Goal: Task Accomplishment & Management: Complete application form

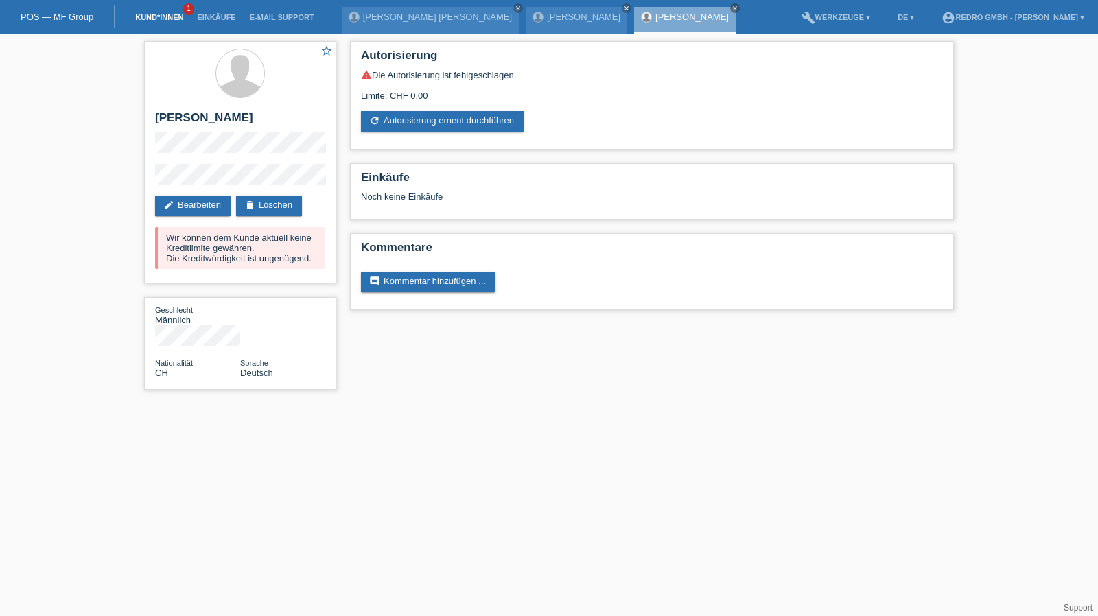
click at [145, 16] on link "Kund*innen" at bounding box center [159, 17] width 62 height 8
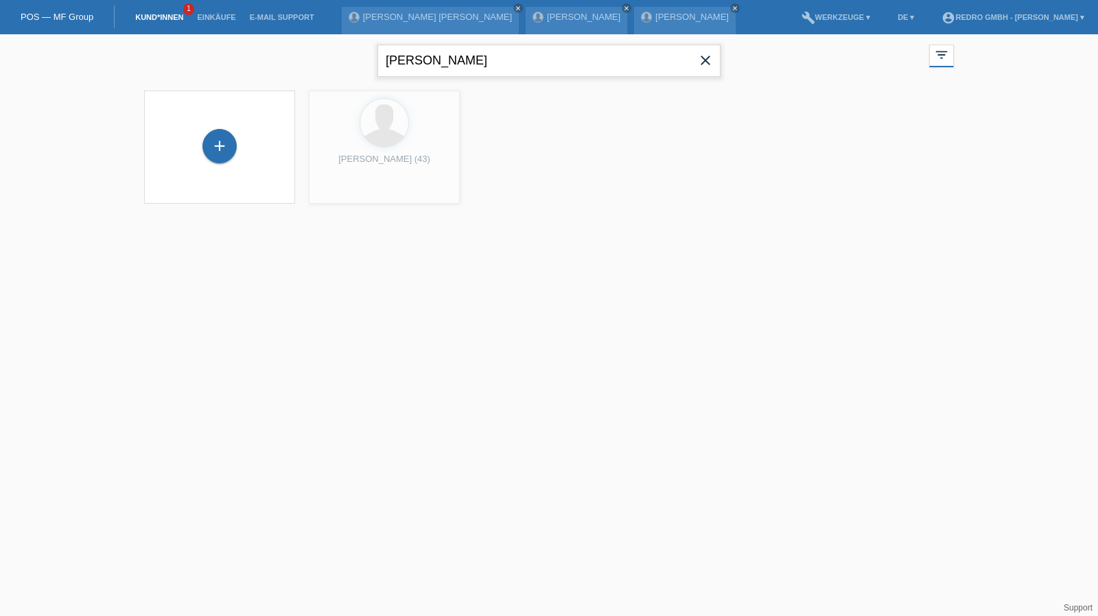
click at [531, 62] on input "Bernard gashi" at bounding box center [548, 61] width 343 height 32
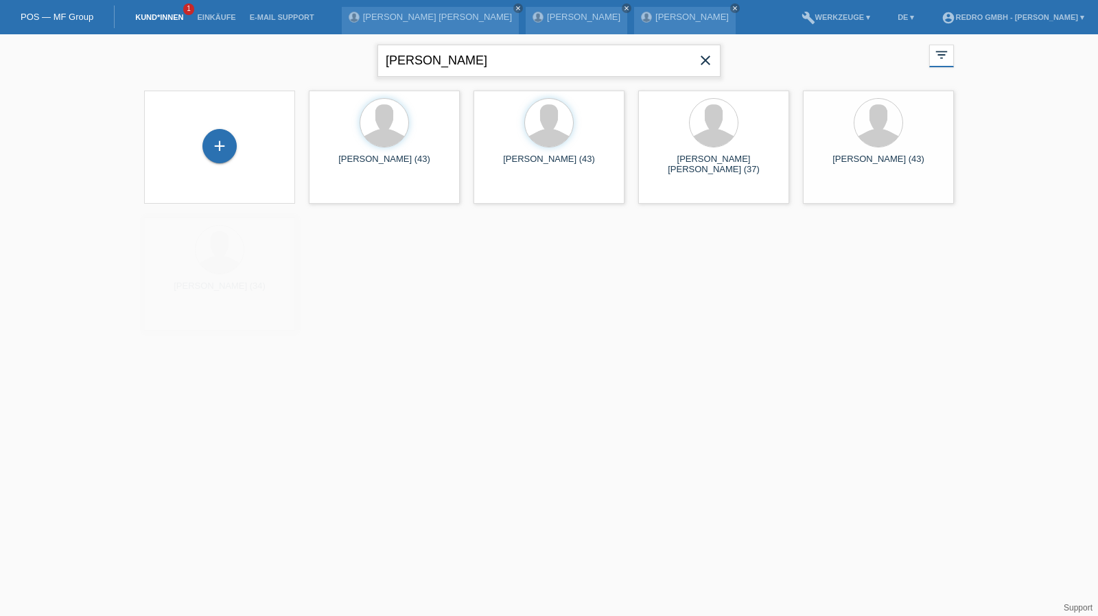
click at [531, 62] on input "Bernard gashi" at bounding box center [548, 61] width 343 height 32
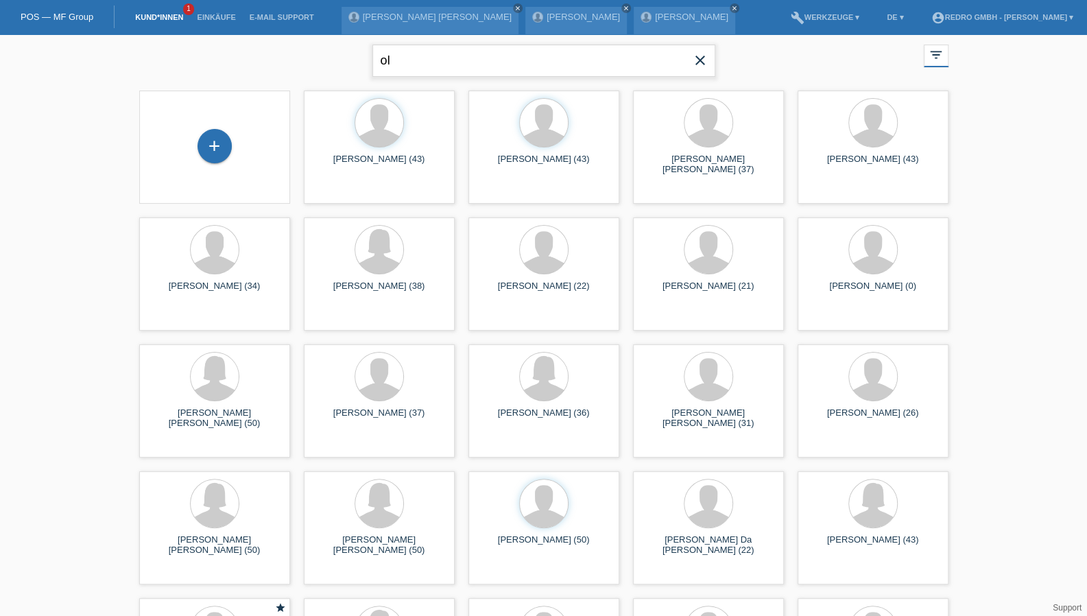
type input "o"
type input "agostinho"
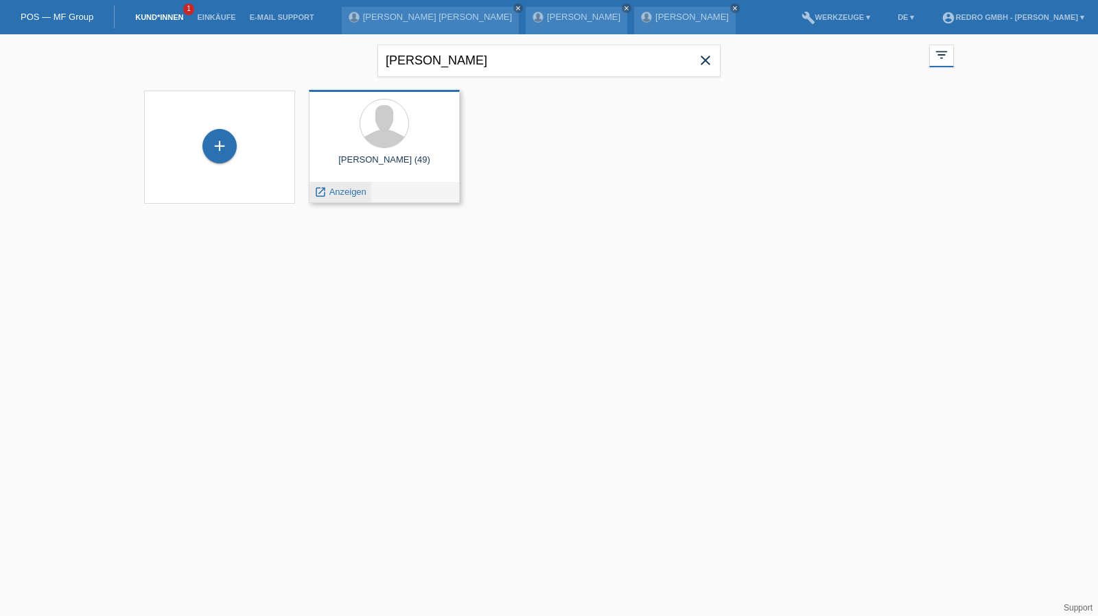
click at [329, 189] on span "Anzeigen" at bounding box center [347, 192] width 37 height 10
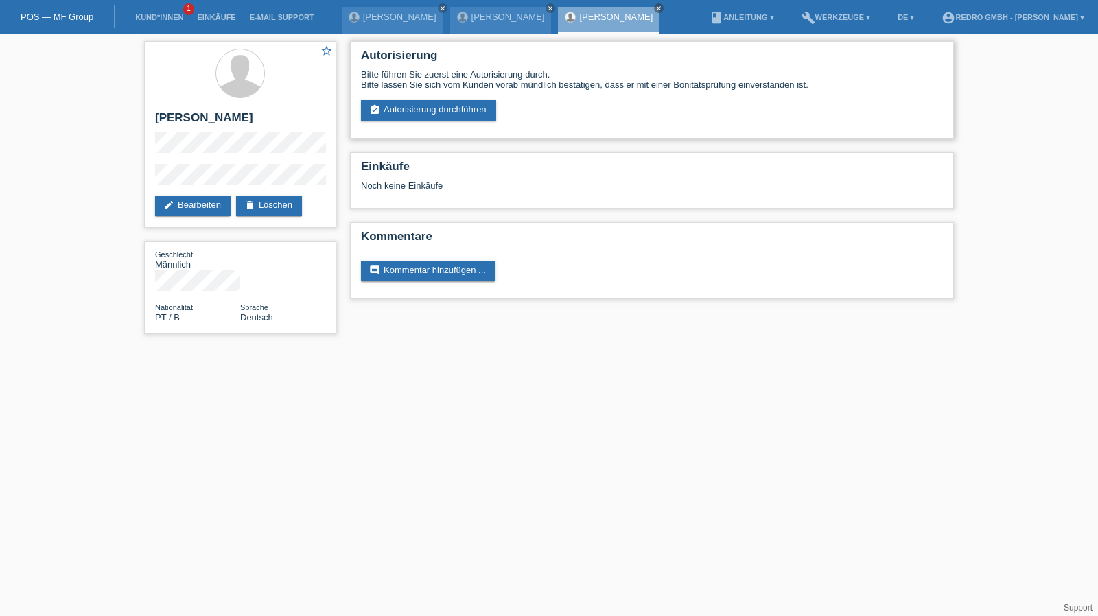
click at [401, 121] on div "Autorisierung Bitte führen Sie zuerst eine Autorisierung durch. Bitte lassen Si…" at bounding box center [652, 89] width 604 height 97
click at [403, 112] on link "assignment_turned_in Autorisierung durchführen" at bounding box center [428, 110] width 135 height 21
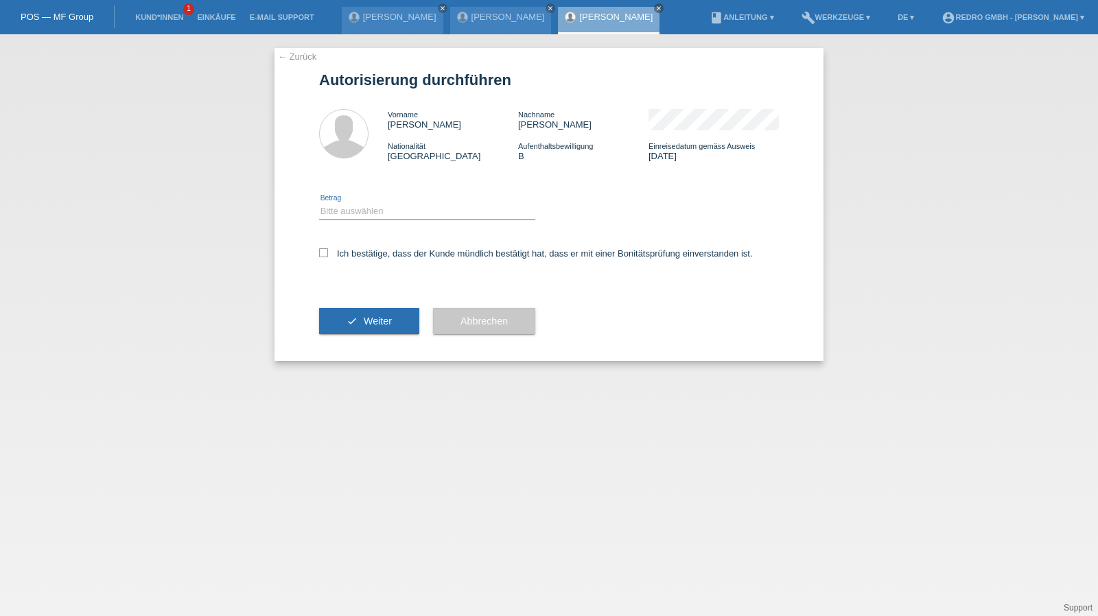
click at [364, 206] on select "Bitte auswählen CHF 1.00 - CHF 499.00 CHF 500.00 - CHF 1'999.00 CHF 2'000.00 - …" at bounding box center [427, 211] width 216 height 16
select select "1"
click at [319, 203] on select "Bitte auswählen CHF 1.00 - CHF 499.00 CHF 500.00 - CHF 1'999.00 CHF 2'000.00 - …" at bounding box center [427, 211] width 216 height 16
click at [348, 252] on label "Ich bestätige, dass der Kunde mündlich bestätigt hat, dass er mit einer Bonität…" at bounding box center [536, 253] width 434 height 10
click at [328, 252] on input "Ich bestätige, dass der Kunde mündlich bestätigt hat, dass er mit einer Bonität…" at bounding box center [323, 252] width 9 height 9
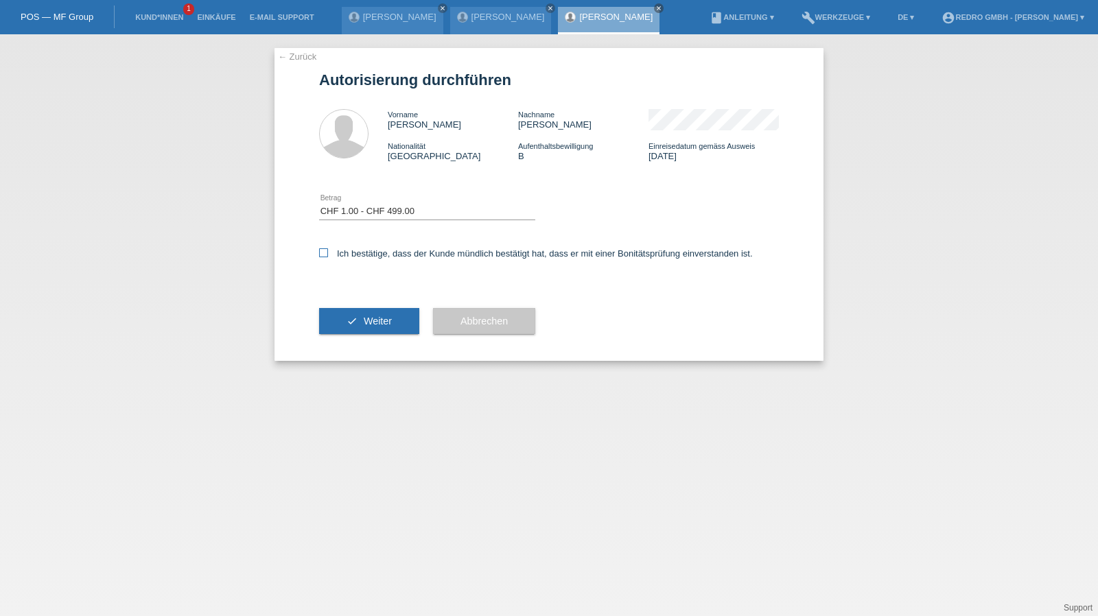
checkbox input "true"
drag, startPoint x: 348, startPoint y: 320, endPoint x: 320, endPoint y: 132, distance: 189.5
click at [348, 320] on button "check Weiter" at bounding box center [369, 321] width 100 height 26
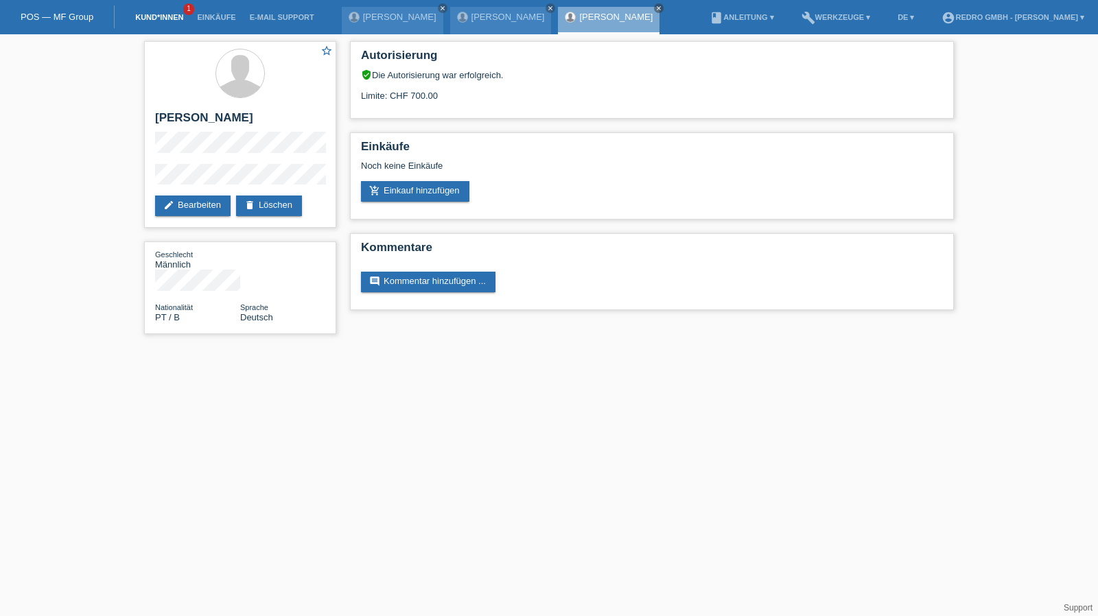
click at [145, 19] on link "Kund*innen" at bounding box center [159, 17] width 62 height 8
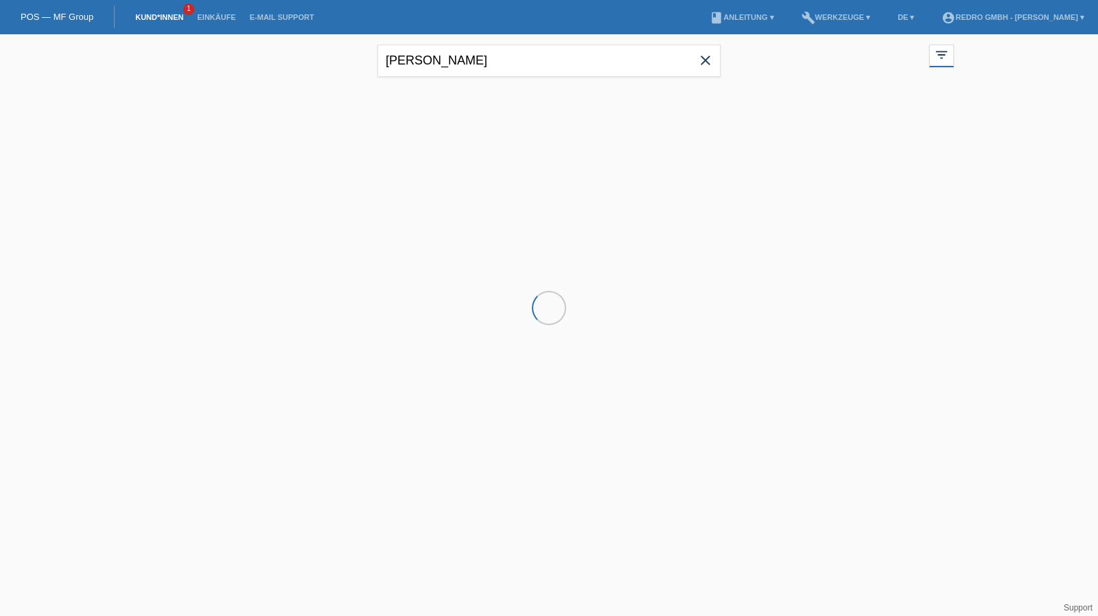
click at [473, 68] on input "agostinho" at bounding box center [548, 61] width 343 height 32
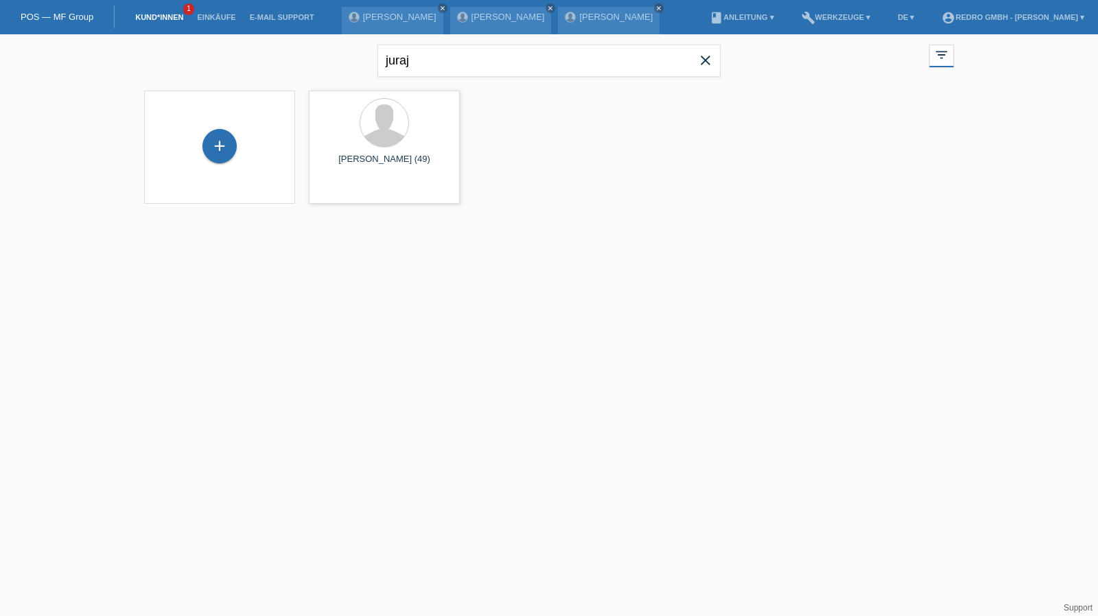
type input "juraj"
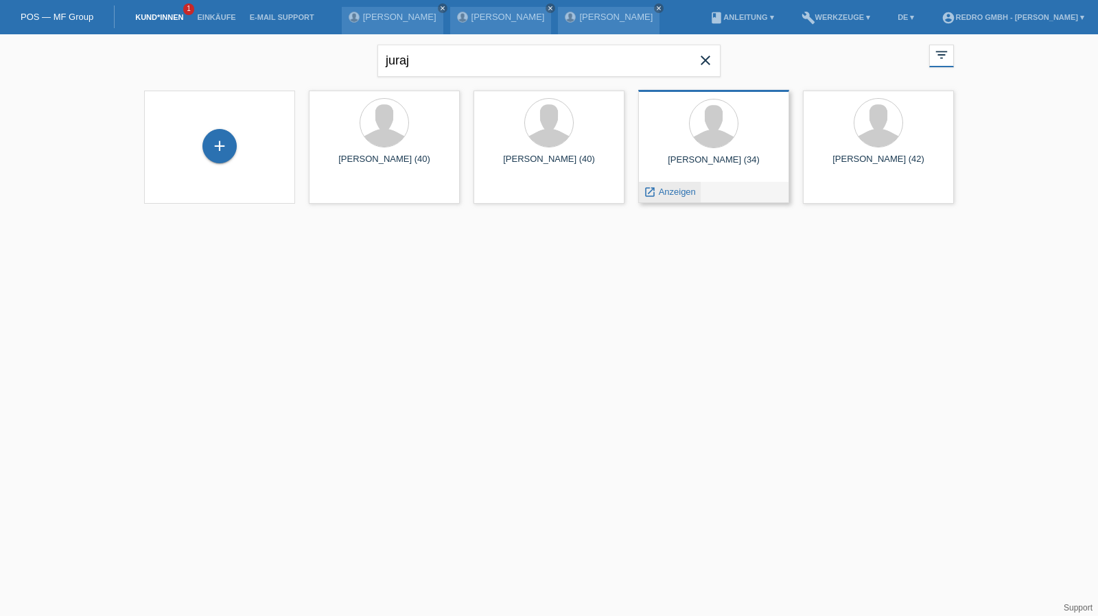
click at [686, 190] on span "Anzeigen" at bounding box center [677, 192] width 37 height 10
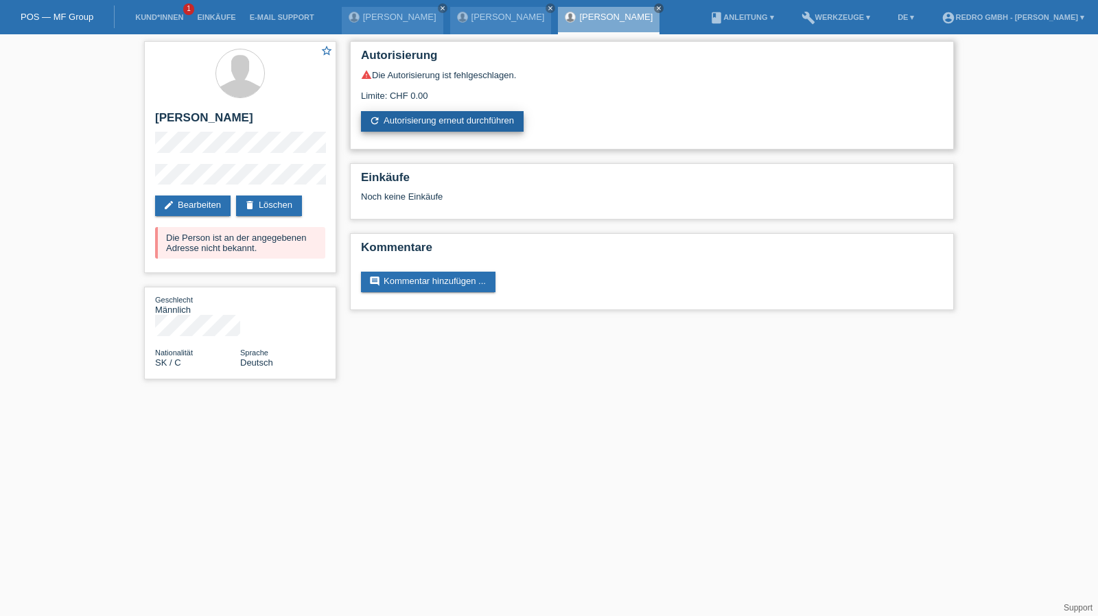
click at [445, 126] on link "refresh Autorisierung erneut durchführen" at bounding box center [442, 121] width 163 height 21
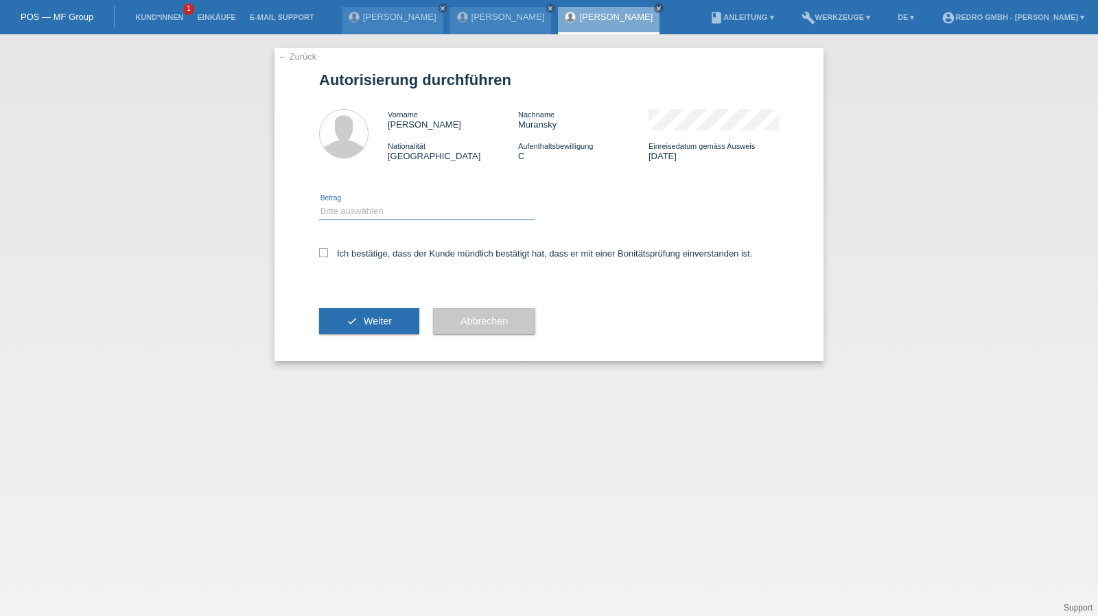
click at [406, 215] on select "Bitte auswählen CHF 1.00 - CHF 499.00 CHF 500.00 - CHF 1'999.00 CHF 2'000.00 - …" at bounding box center [427, 211] width 216 height 16
select select "1"
click at [319, 203] on select "Bitte auswählen CHF 1.00 - CHF 499.00 CHF 500.00 - CHF 1'999.00 CHF 2'000.00 - …" at bounding box center [427, 211] width 216 height 16
click at [379, 255] on label "Ich bestätige, dass der Kunde mündlich bestätigt hat, dass er mit einer Bonität…" at bounding box center [536, 253] width 434 height 10
click at [328, 255] on input "Ich bestätige, dass der Kunde mündlich bestätigt hat, dass er mit einer Bonität…" at bounding box center [323, 252] width 9 height 9
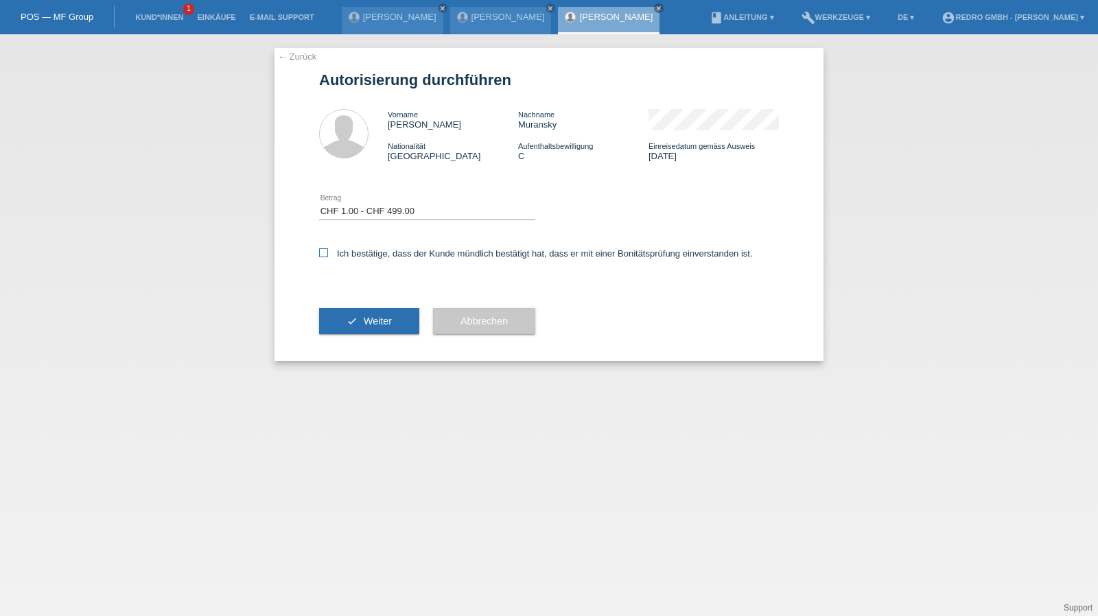
checkbox input "true"
click at [366, 315] on button "check Weiter" at bounding box center [369, 321] width 100 height 26
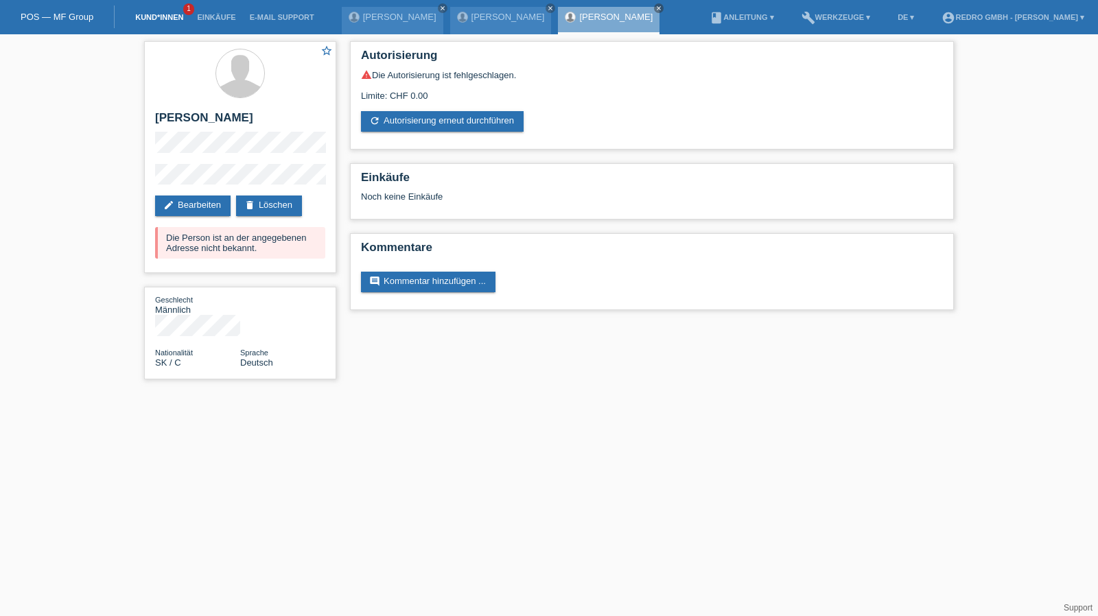
click at [151, 16] on link "Kund*innen" at bounding box center [159, 17] width 62 height 8
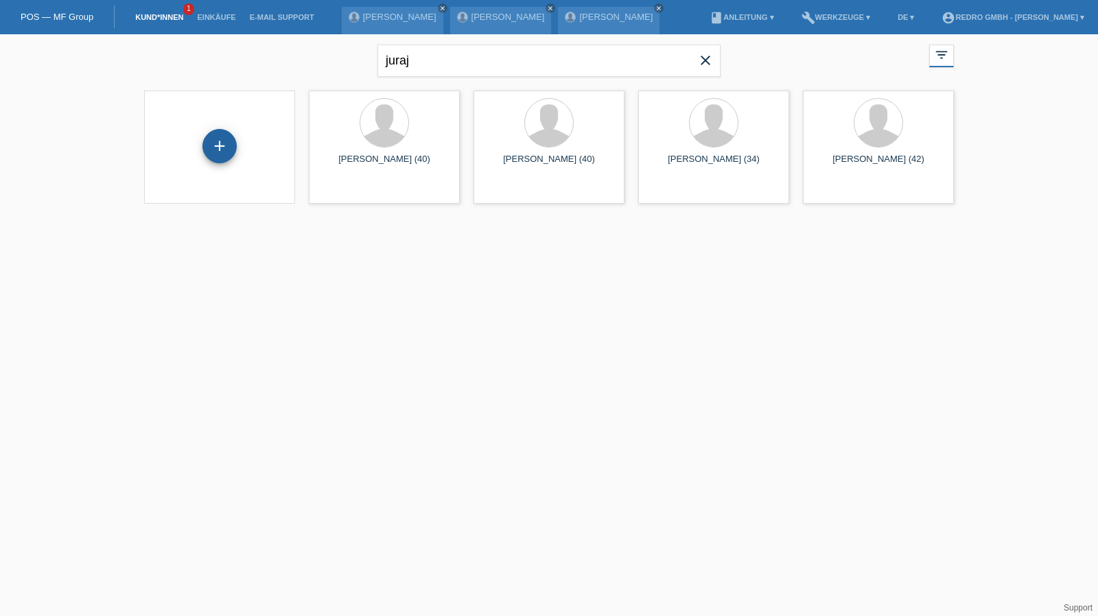
click at [223, 141] on div "+" at bounding box center [219, 146] width 34 height 34
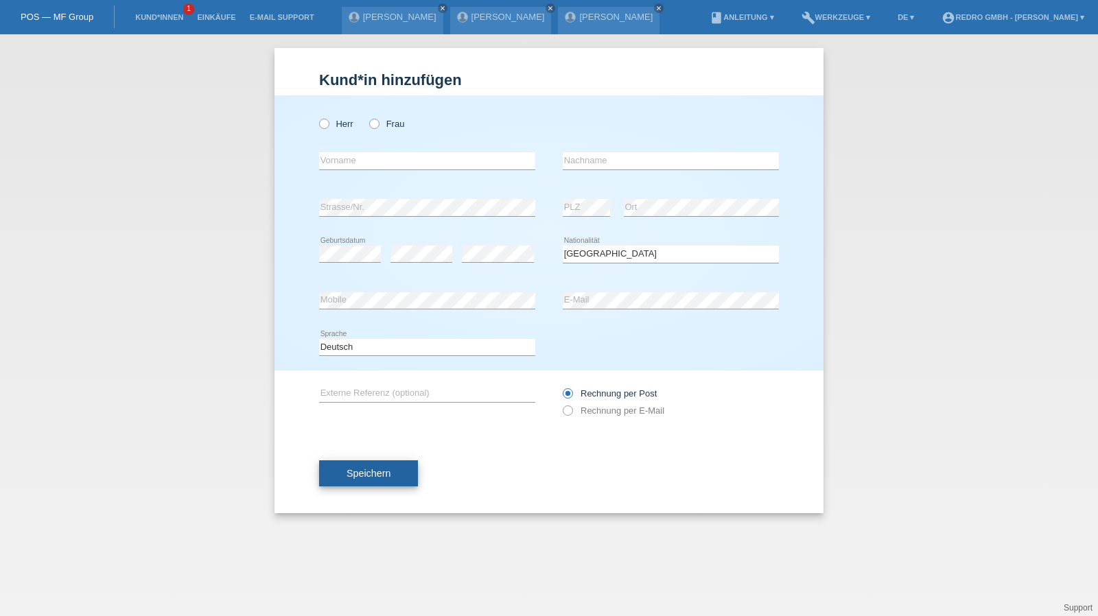
click at [373, 466] on button "Speichern" at bounding box center [368, 473] width 99 height 26
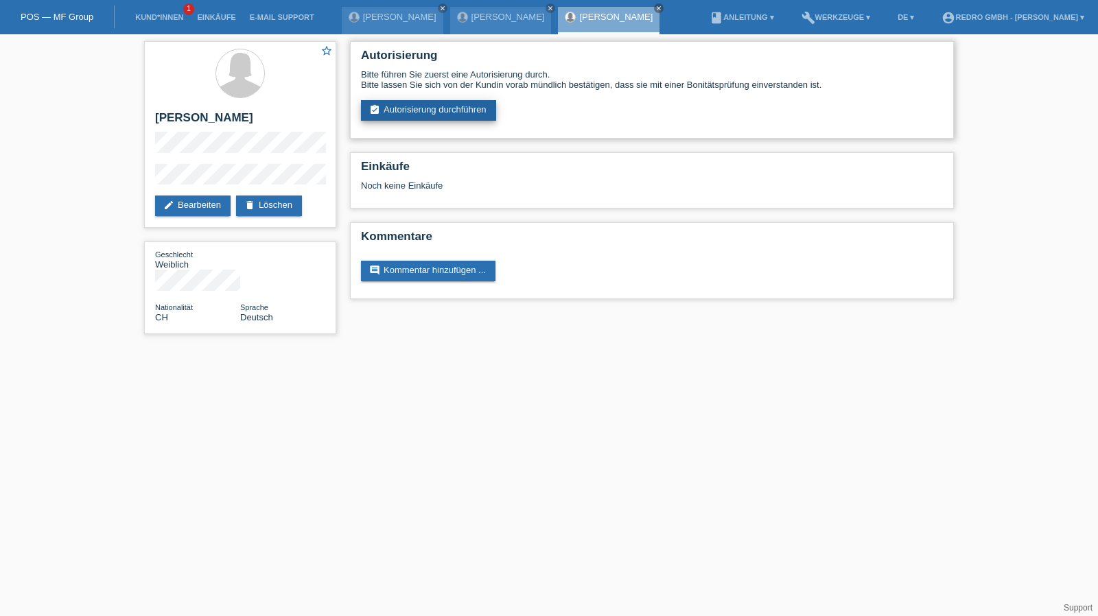
click at [433, 109] on link "assignment_turned_in Autorisierung durchführen" at bounding box center [428, 110] width 135 height 21
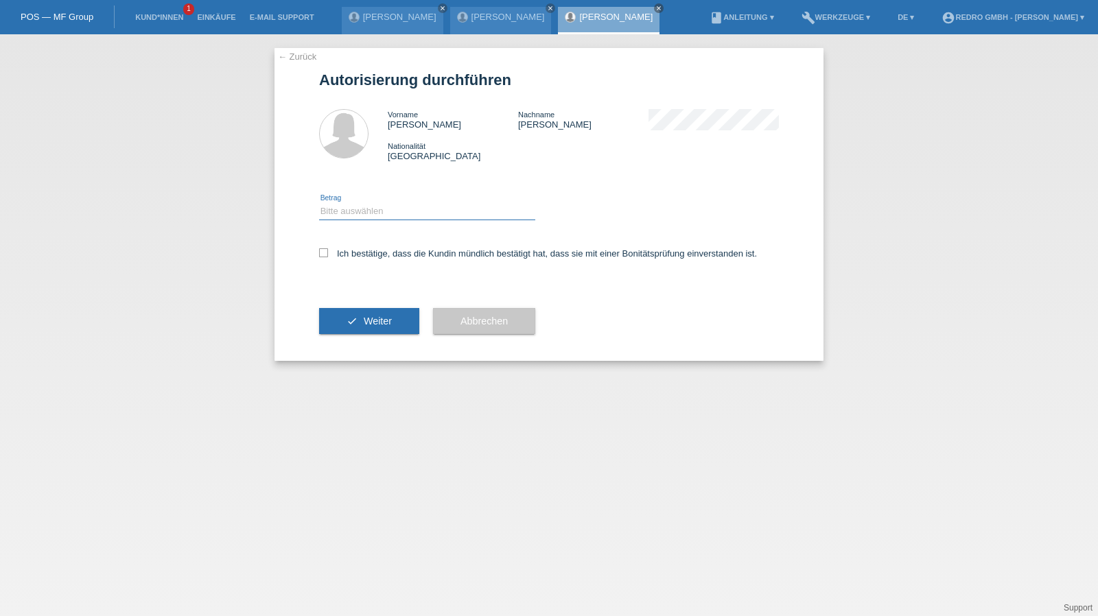
drag, startPoint x: 368, startPoint y: 205, endPoint x: 363, endPoint y: 220, distance: 15.2
click at [368, 205] on select "Bitte auswählen CHF 1.00 - CHF 499.00 CHF 500.00 - CHF 1'999.00 CHF 2'000.00 - …" at bounding box center [427, 211] width 216 height 16
select select "1"
click at [319, 203] on select "Bitte auswählen CHF 1.00 - CHF 499.00 CHF 500.00 - CHF 1'999.00 CHF 2'000.00 - …" at bounding box center [427, 211] width 216 height 16
click at [348, 250] on label "Ich bestätige, dass die Kundin mündlich bestätigt hat, dass sie mit einer Bonit…" at bounding box center [538, 253] width 438 height 10
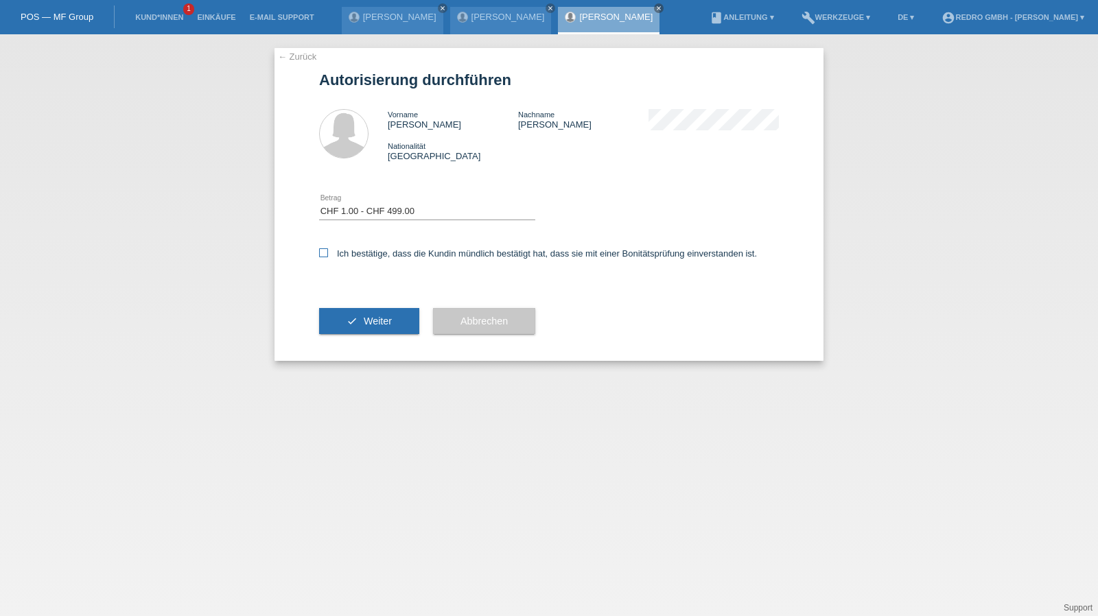
click at [328, 250] on input "Ich bestätige, dass die Kundin mündlich bestätigt hat, dass sie mit einer Bonit…" at bounding box center [323, 252] width 9 height 9
checkbox input "true"
click at [348, 330] on button "check Weiter" at bounding box center [369, 321] width 100 height 26
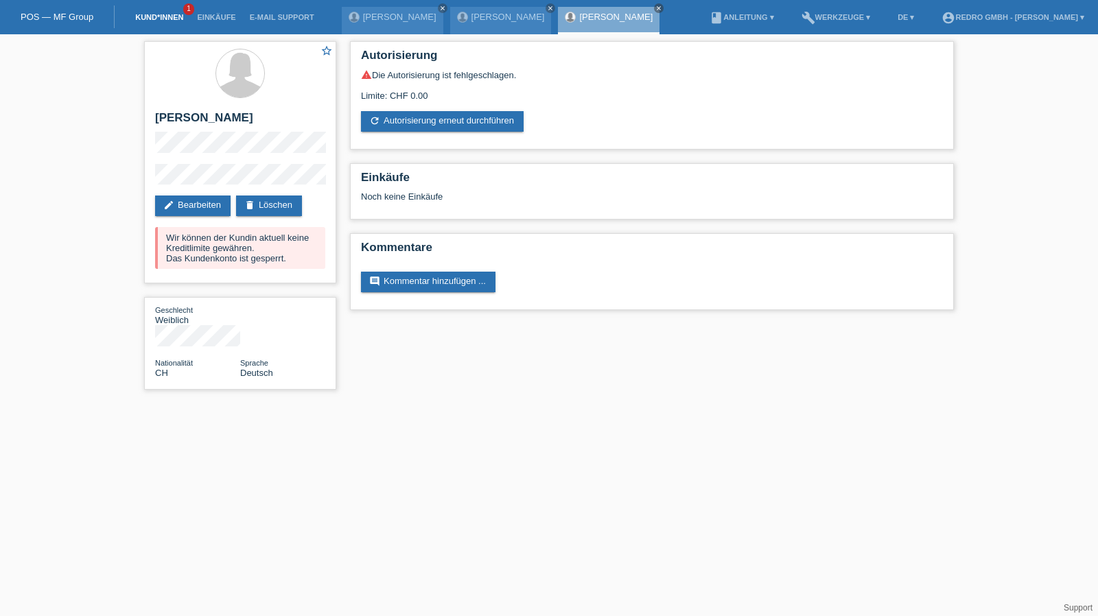
click at [162, 20] on link "Kund*innen" at bounding box center [159, 17] width 62 height 8
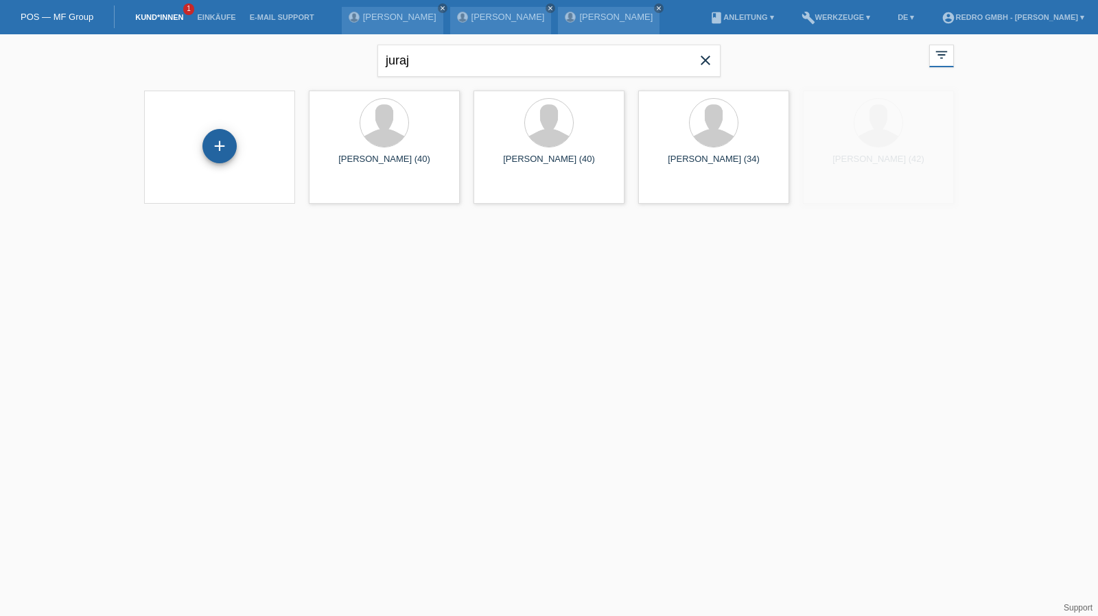
click at [225, 145] on div "+" at bounding box center [219, 146] width 34 height 34
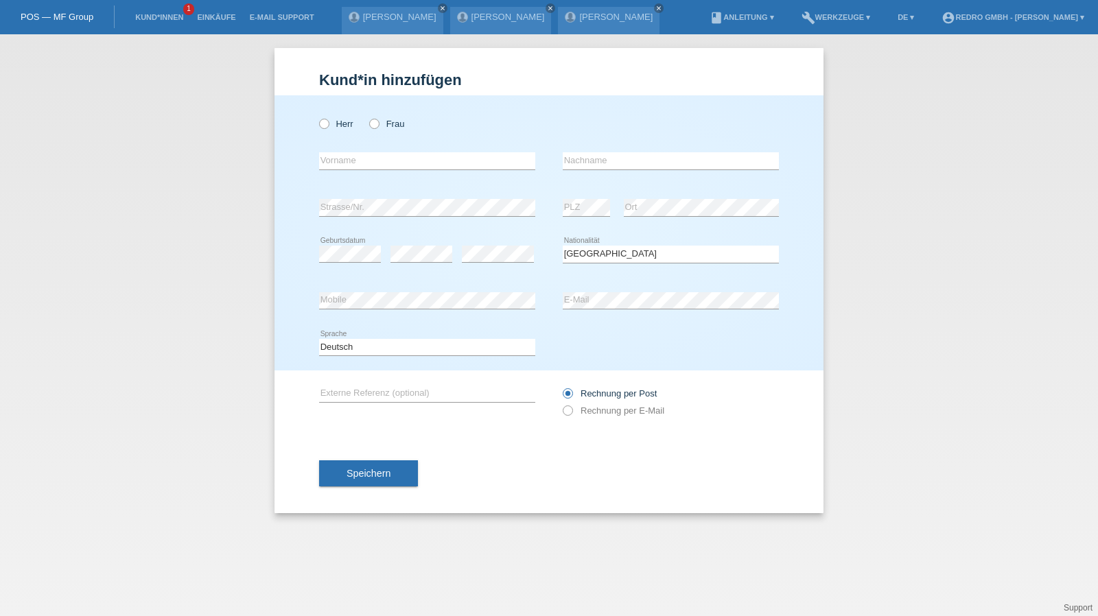
click at [381, 152] on div "error Vorname" at bounding box center [427, 161] width 216 height 47
type input "[PERSON_NAME]"
type input "Koyun"
select select "DE"
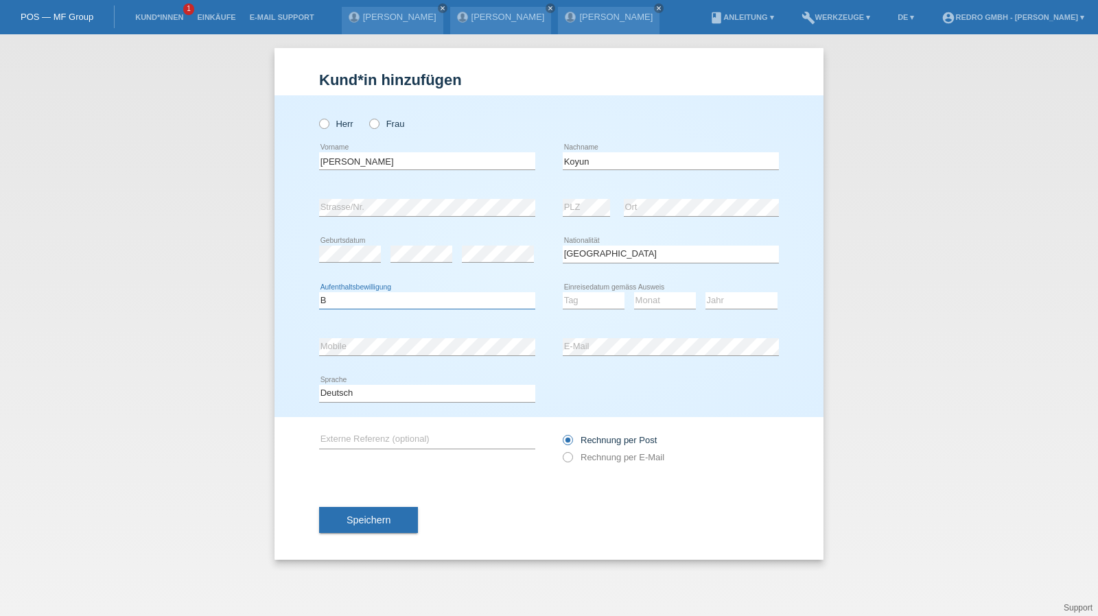
select select "B"
select select "01"
select select "09"
select select "2022"
click at [370, 515] on span "Speichern" at bounding box center [368, 520] width 44 height 11
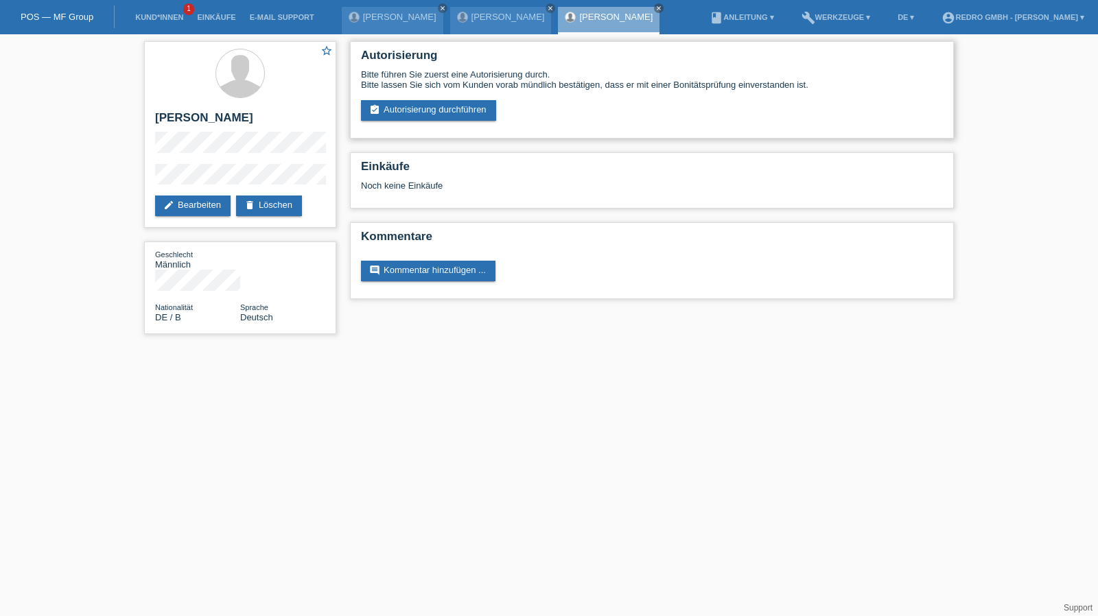
click at [413, 123] on div "Autorisierung Bitte führen Sie zuerst eine Autorisierung durch. Bitte lassen Si…" at bounding box center [652, 89] width 604 height 97
click at [416, 108] on link "assignment_turned_in Autorisierung durchführen" at bounding box center [428, 110] width 135 height 21
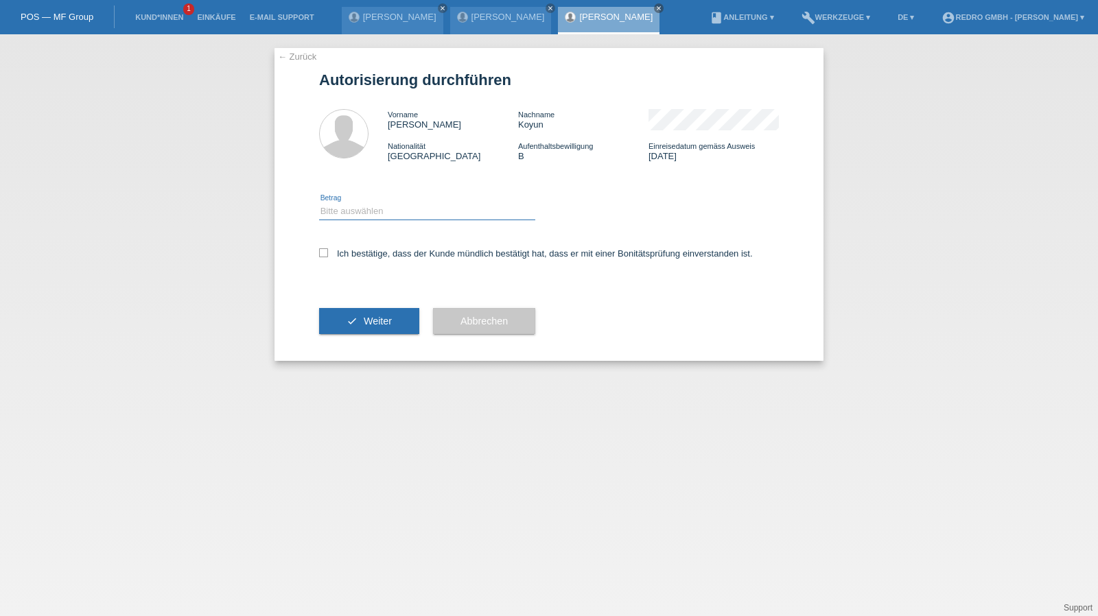
drag, startPoint x: 368, startPoint y: 211, endPoint x: 365, endPoint y: 219, distance: 8.7
click at [368, 211] on select "Bitte auswählen CHF 1.00 - CHF 499.00 CHF 500.00 - CHF 1'999.00 CHF 2'000.00 - …" at bounding box center [427, 211] width 216 height 16
select select "1"
click at [319, 203] on select "Bitte auswählen CHF 1.00 - CHF 499.00 CHF 500.00 - CHF 1'999.00 CHF 2'000.00 - …" at bounding box center [427, 211] width 216 height 16
click at [339, 250] on label "Ich bestätige, dass der Kunde mündlich bestätigt hat, dass er mit einer Bonität…" at bounding box center [536, 253] width 434 height 10
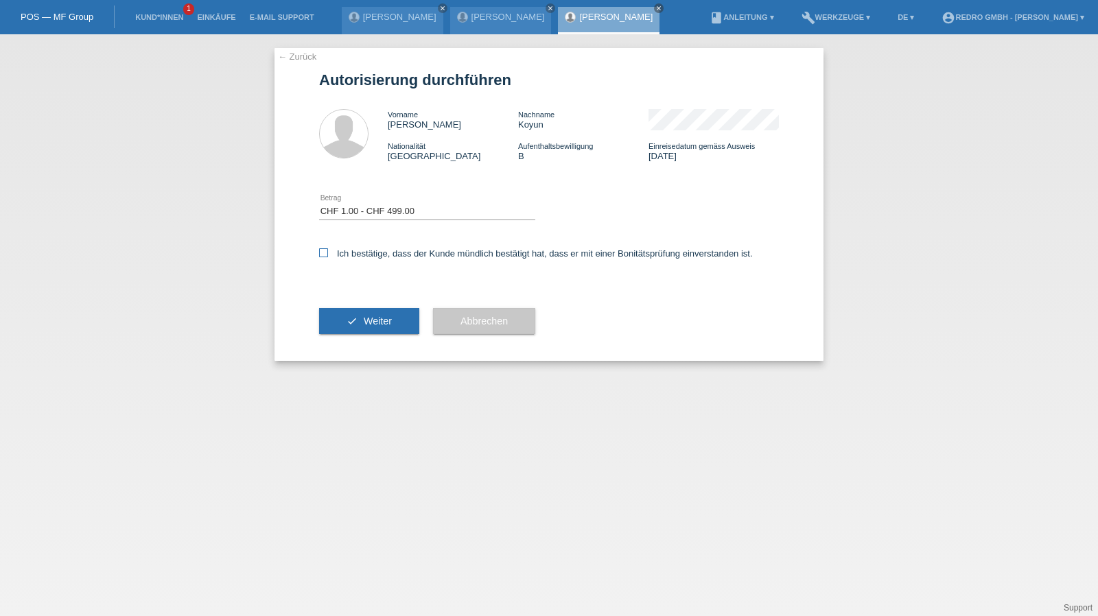
click at [328, 250] on input "Ich bestätige, dass der Kunde mündlich bestätigt hat, dass er mit einer Bonität…" at bounding box center [323, 252] width 9 height 9
checkbox input "true"
click at [344, 316] on button "check Weiter" at bounding box center [369, 321] width 100 height 26
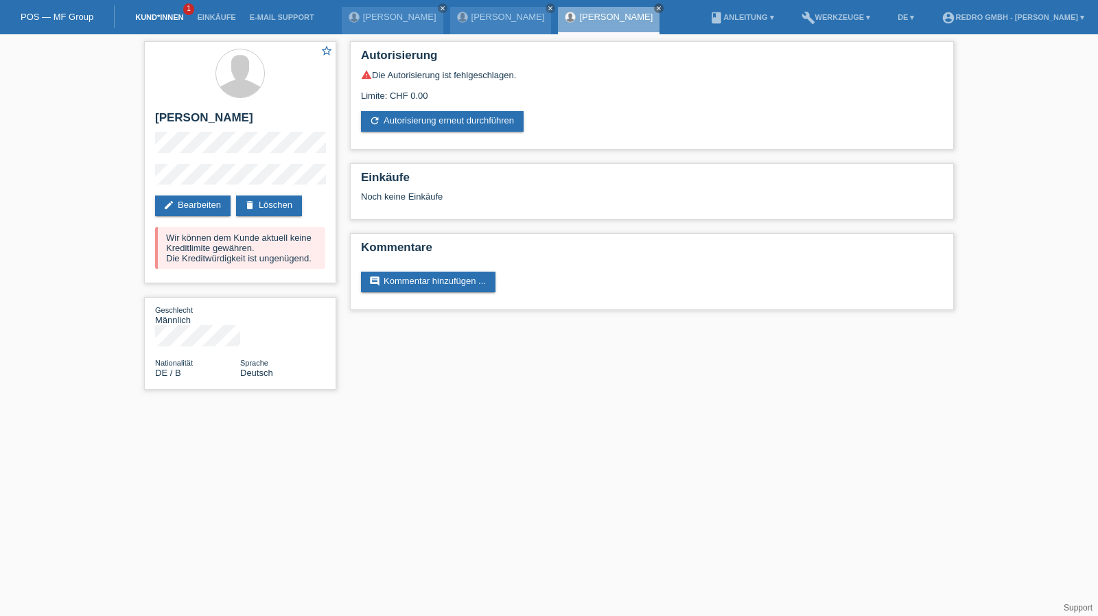
click at [140, 16] on link "Kund*innen" at bounding box center [159, 17] width 62 height 8
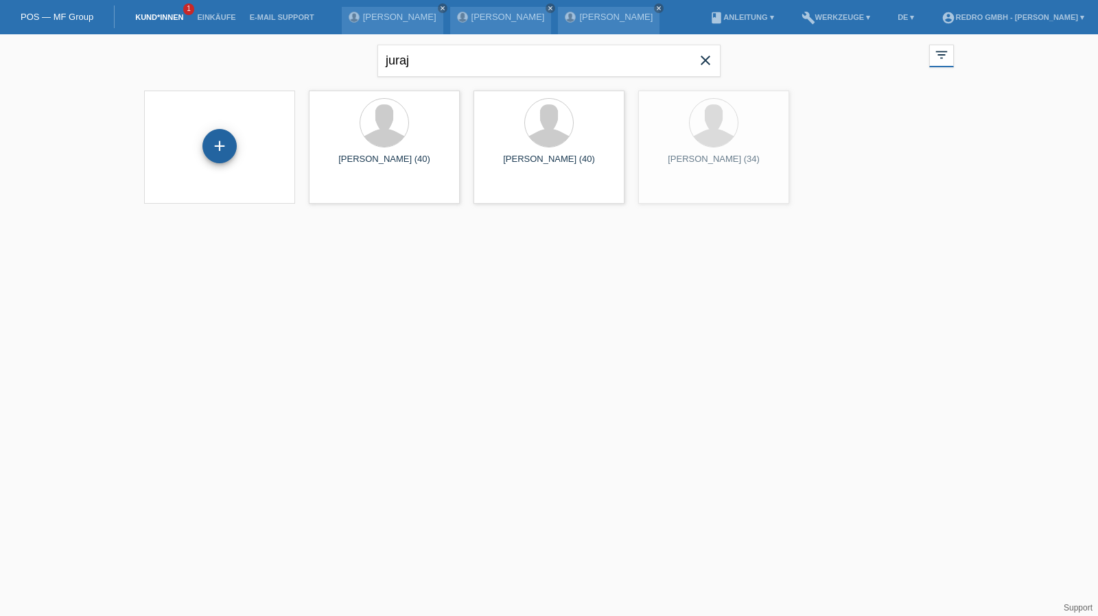
click at [213, 139] on div "+" at bounding box center [219, 145] width 33 height 23
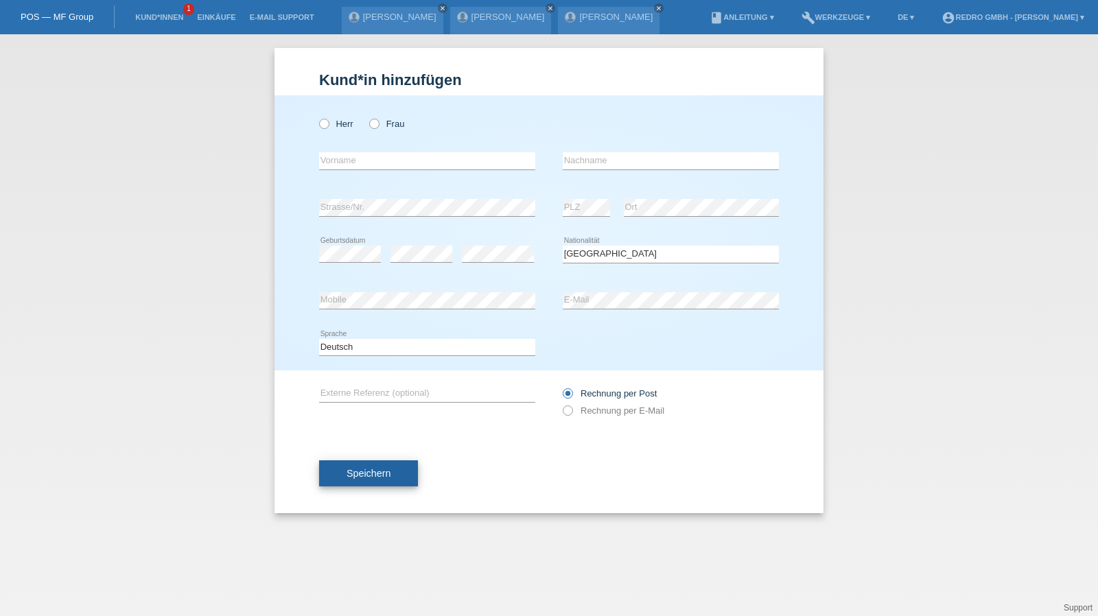
click at [351, 462] on button "Speichern" at bounding box center [368, 473] width 99 height 26
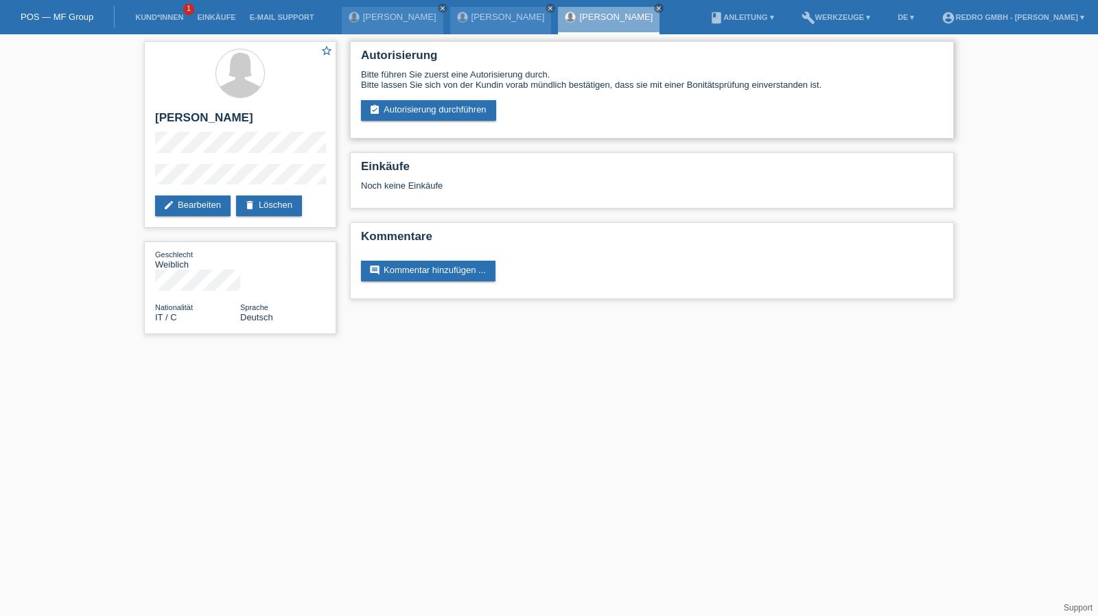
drag, startPoint x: 418, startPoint y: 90, endPoint x: 414, endPoint y: 99, distance: 10.2
click at [418, 90] on div "Bitte führen Sie zuerst eine Autorisierung durch. Bitte lassen Sie sich von der…" at bounding box center [652, 79] width 582 height 21
click at [414, 99] on div "Bitte führen Sie zuerst eine Autorisierung durch. Bitte lassen Sie sich von der…" at bounding box center [652, 94] width 582 height 51
click at [413, 121] on div "Autorisierung Bitte führen Sie zuerst eine Autorisierung durch. Bitte lassen Si…" at bounding box center [652, 89] width 604 height 97
click at [419, 113] on link "assignment_turned_in Autorisierung durchführen" at bounding box center [428, 110] width 135 height 21
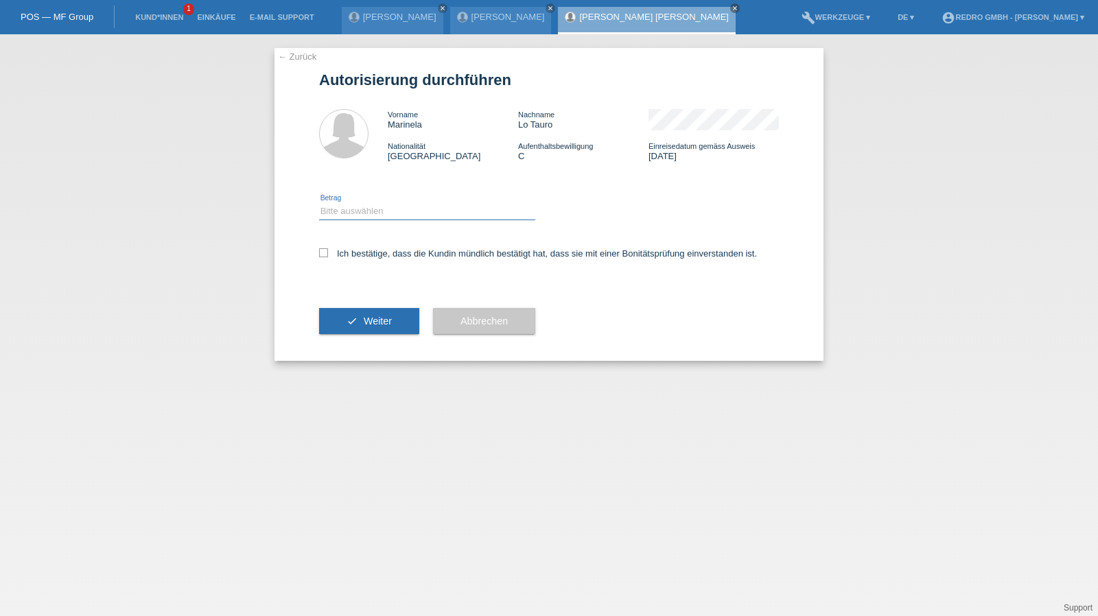
click at [375, 212] on select "Bitte auswählen CHF 1.00 - CHF 499.00 CHF 500.00 - CHF 1'999.00 CHF 2'000.00 - …" at bounding box center [427, 211] width 216 height 16
select select "1"
click at [319, 203] on select "Bitte auswählen CHF 1.00 - CHF 499.00 CHF 500.00 - CHF 1'999.00 CHF 2'000.00 - …" at bounding box center [427, 211] width 216 height 16
click at [365, 257] on label "Ich bestätige, dass die Kundin mündlich bestätigt hat, dass sie mit einer Bonit…" at bounding box center [538, 253] width 438 height 10
click at [328, 257] on input "Ich bestätige, dass die Kundin mündlich bestätigt hat, dass sie mit einer Bonit…" at bounding box center [323, 252] width 9 height 9
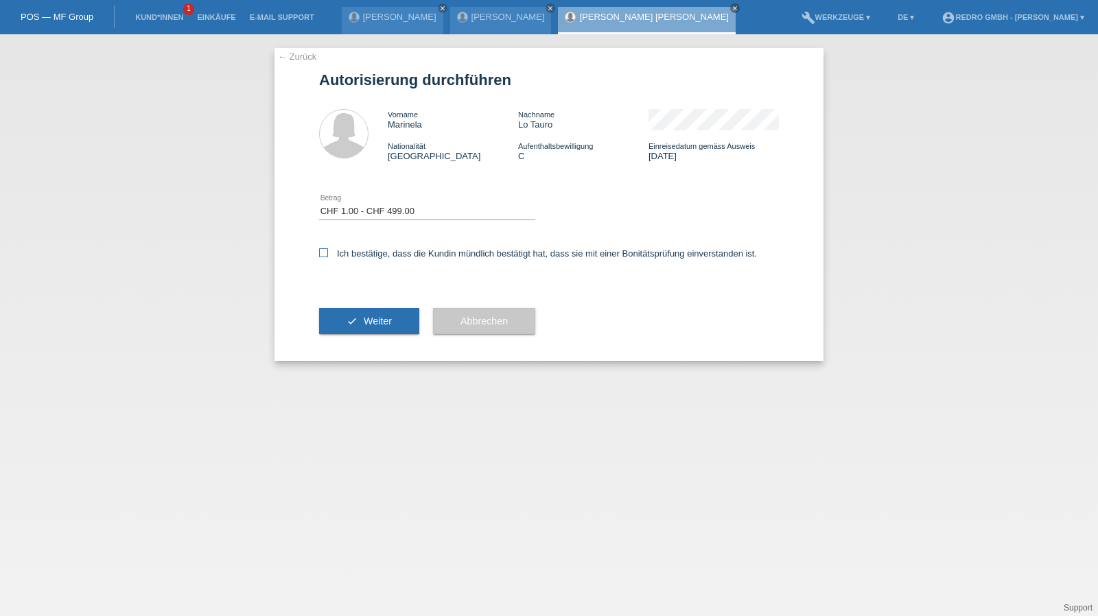
checkbox input "true"
click at [348, 338] on div "check Weiter" at bounding box center [369, 321] width 100 height 80
click at [352, 318] on icon "check" at bounding box center [351, 321] width 11 height 11
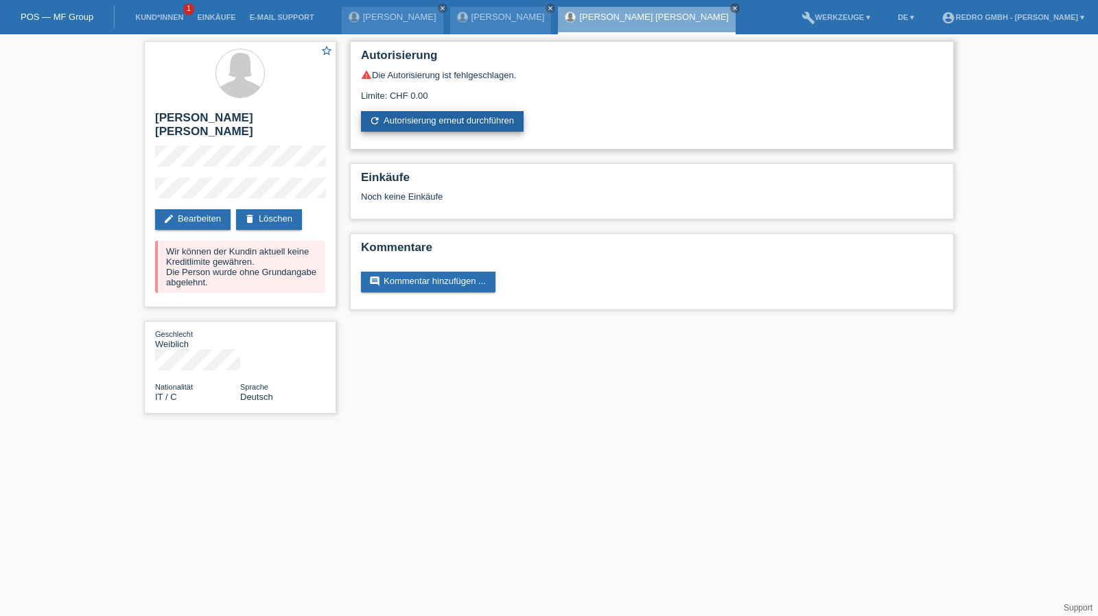
click at [468, 119] on link "refresh Autorisierung erneut durchführen" at bounding box center [442, 121] width 163 height 21
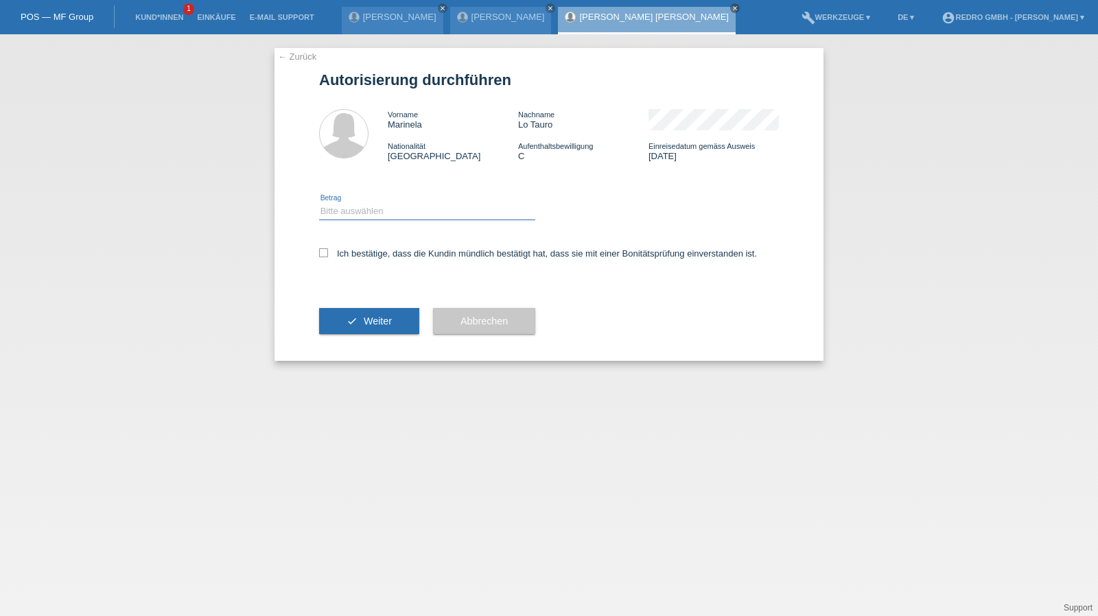
drag, startPoint x: 379, startPoint y: 206, endPoint x: 372, endPoint y: 218, distance: 13.2
click at [379, 206] on select "Bitte auswählen CHF 1.00 - CHF 499.00 CHF 500.00 - CHF 1'999.00 CHF 2'000.00 - …" at bounding box center [427, 211] width 216 height 16
select select "1"
click at [319, 203] on select "Bitte auswählen CHF 1.00 - CHF 499.00 CHF 500.00 - CHF 1'999.00 CHF 2'000.00 - …" at bounding box center [427, 211] width 216 height 16
click at [353, 253] on label "Ich bestätige, dass die Kundin mündlich bestätigt hat, dass sie mit einer Bonit…" at bounding box center [538, 253] width 438 height 10
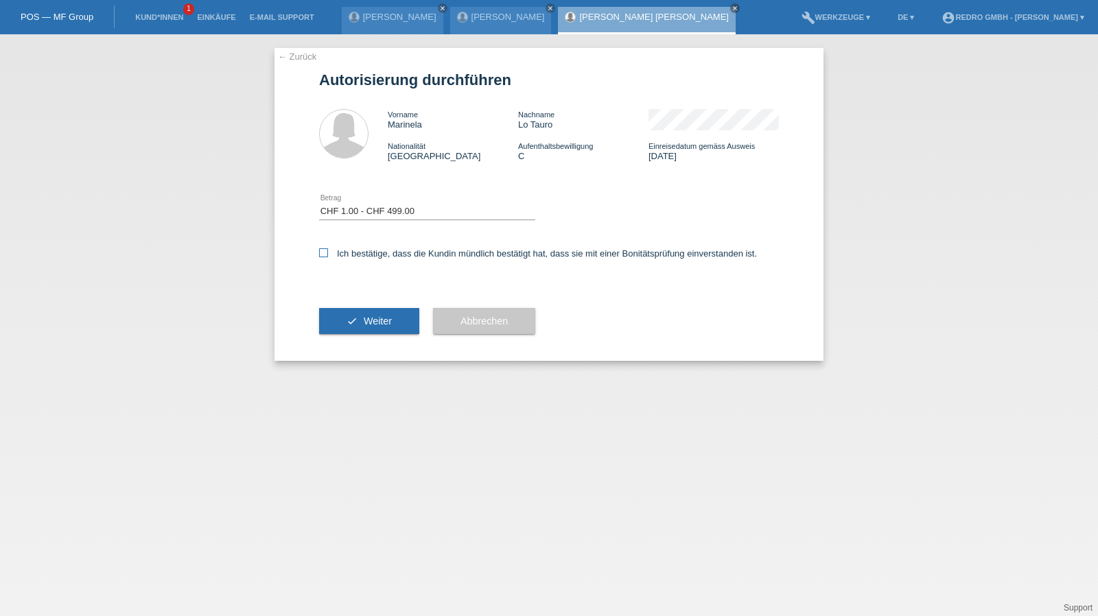
click at [328, 253] on input "Ich bestätige, dass die Kundin mündlich bestätigt hat, dass sie mit einer Bonit…" at bounding box center [323, 252] width 9 height 9
checkbox input "true"
click at [355, 309] on button "check Weiter" at bounding box center [369, 321] width 100 height 26
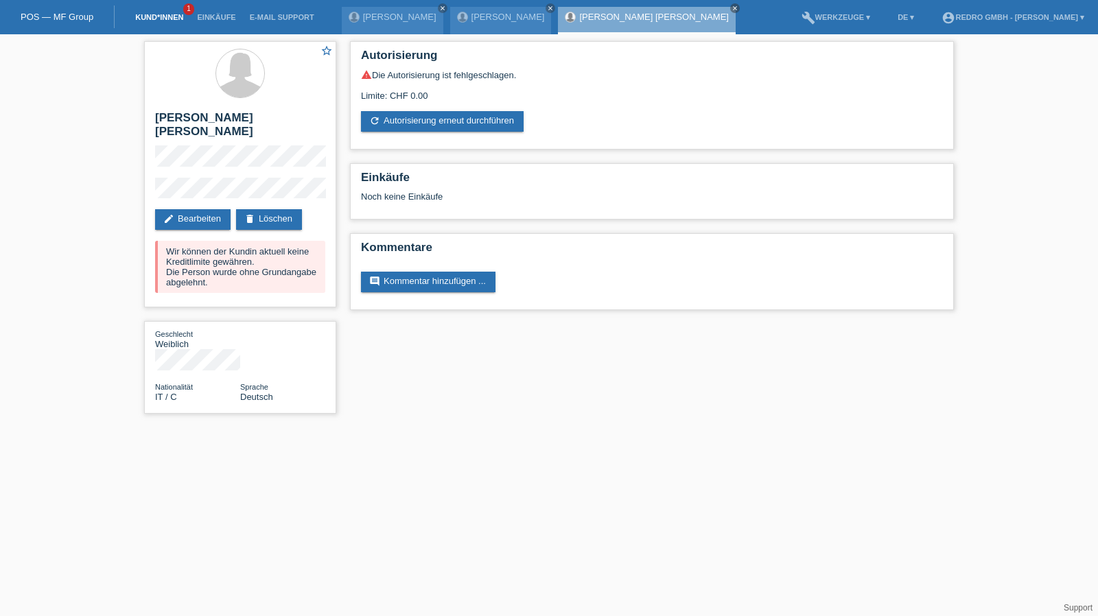
click at [148, 15] on link "Kund*innen" at bounding box center [159, 17] width 62 height 8
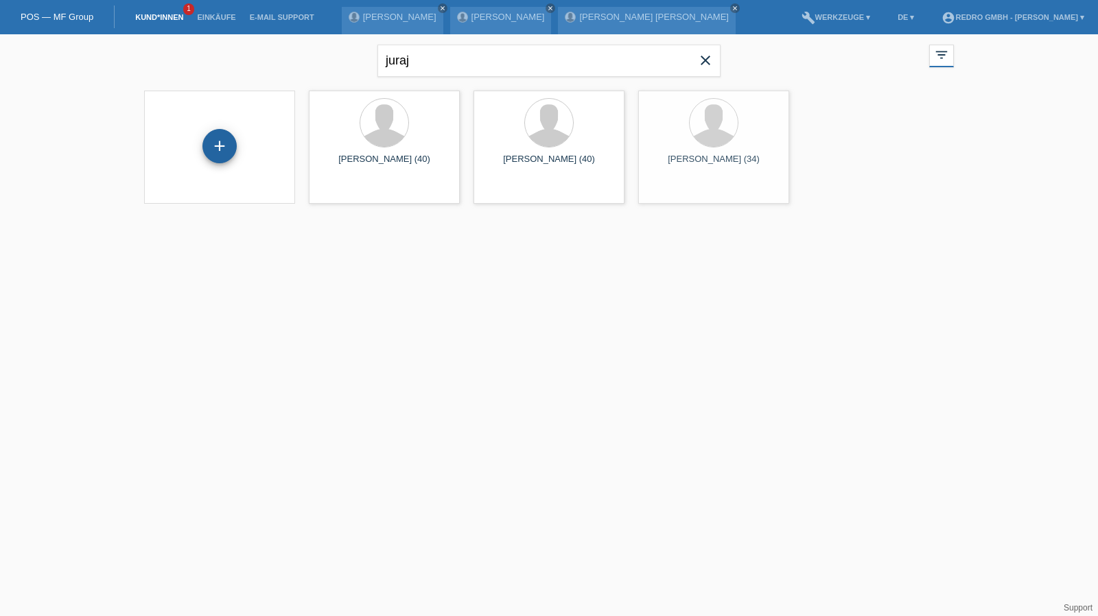
click at [226, 152] on div "+" at bounding box center [219, 146] width 34 height 34
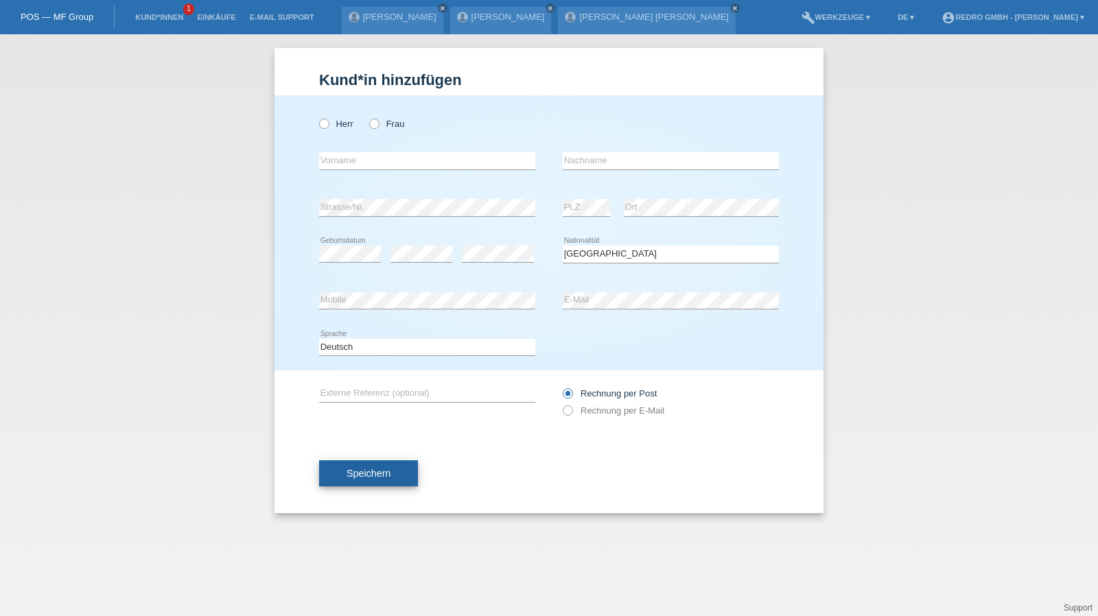
click at [364, 473] on span "Speichern" at bounding box center [368, 473] width 44 height 11
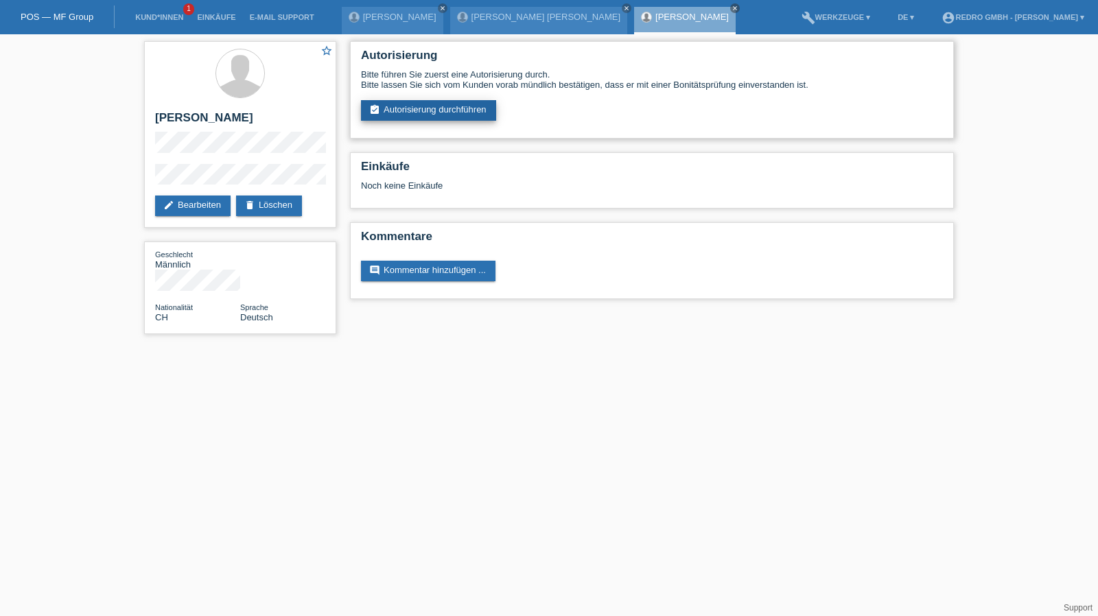
click at [415, 106] on link "assignment_turned_in Autorisierung durchführen" at bounding box center [428, 110] width 135 height 21
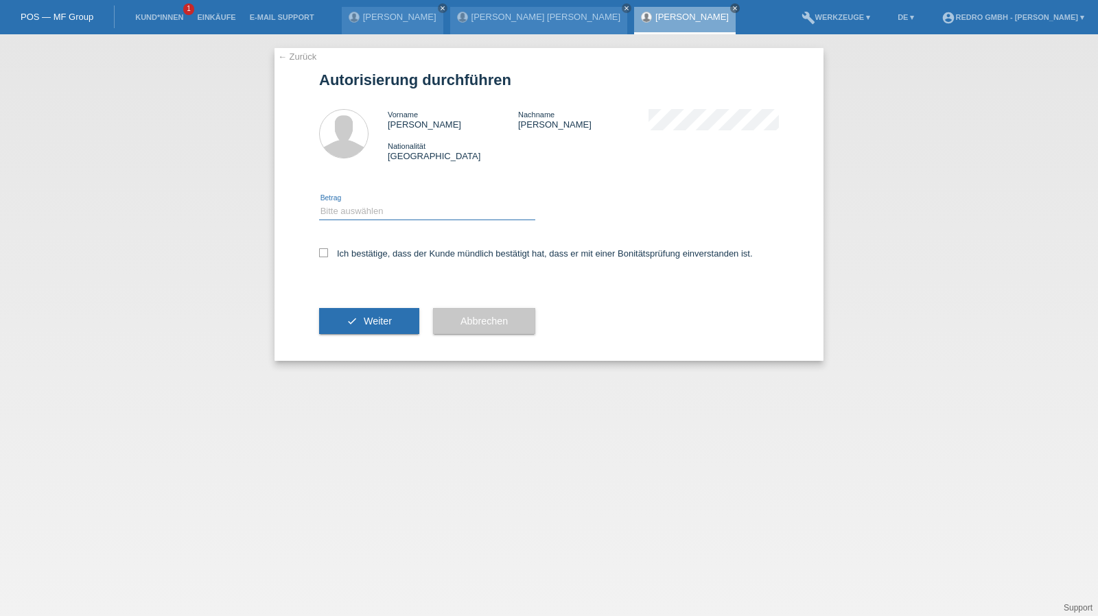
drag, startPoint x: 364, startPoint y: 205, endPoint x: 361, endPoint y: 217, distance: 12.6
click at [364, 205] on select "Bitte auswählen CHF 1.00 - CHF 499.00 CHF 500.00 - CHF 1'999.00 CHF 2'000.00 - …" at bounding box center [427, 211] width 216 height 16
select select "1"
click at [319, 203] on select "Bitte auswählen CHF 1.00 - CHF 499.00 CHF 500.00 - CHF 1'999.00 CHF 2'000.00 - …" at bounding box center [427, 211] width 216 height 16
click at [349, 262] on div "Ich bestätige, dass der Kunde mündlich bestätigt hat, dass er mit einer Bonität…" at bounding box center [549, 258] width 460 height 47
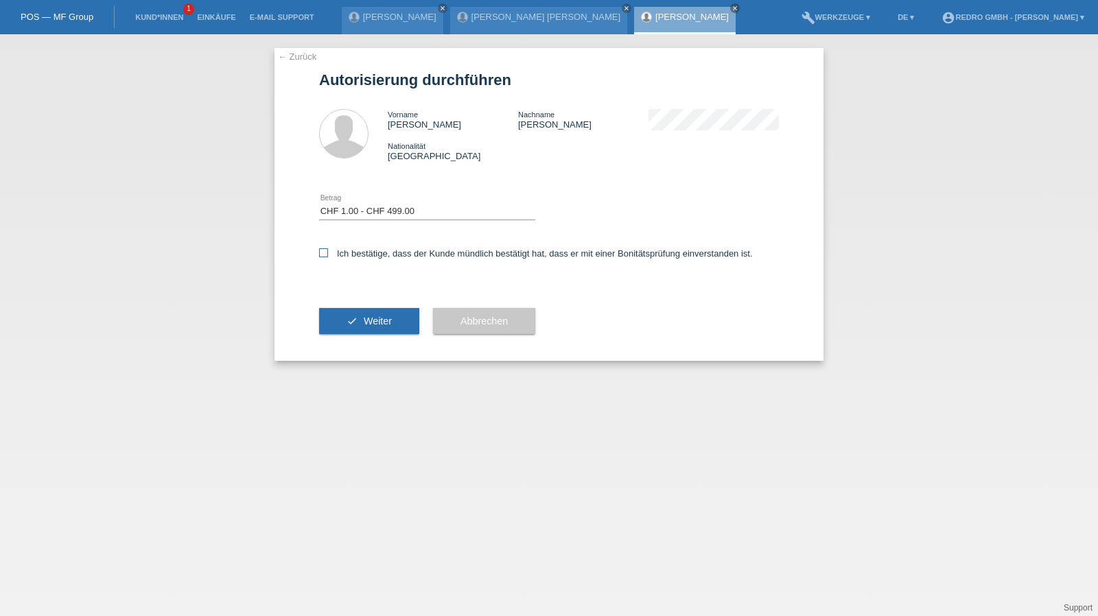
click at [353, 255] on label "Ich bestätige, dass der Kunde mündlich bestätigt hat, dass er mit einer Bonität…" at bounding box center [536, 253] width 434 height 10
click at [328, 255] on input "Ich bestätige, dass der Kunde mündlich bestätigt hat, dass er mit einer Bonität…" at bounding box center [323, 252] width 9 height 9
checkbox input "true"
click at [349, 320] on icon "check" at bounding box center [351, 321] width 11 height 11
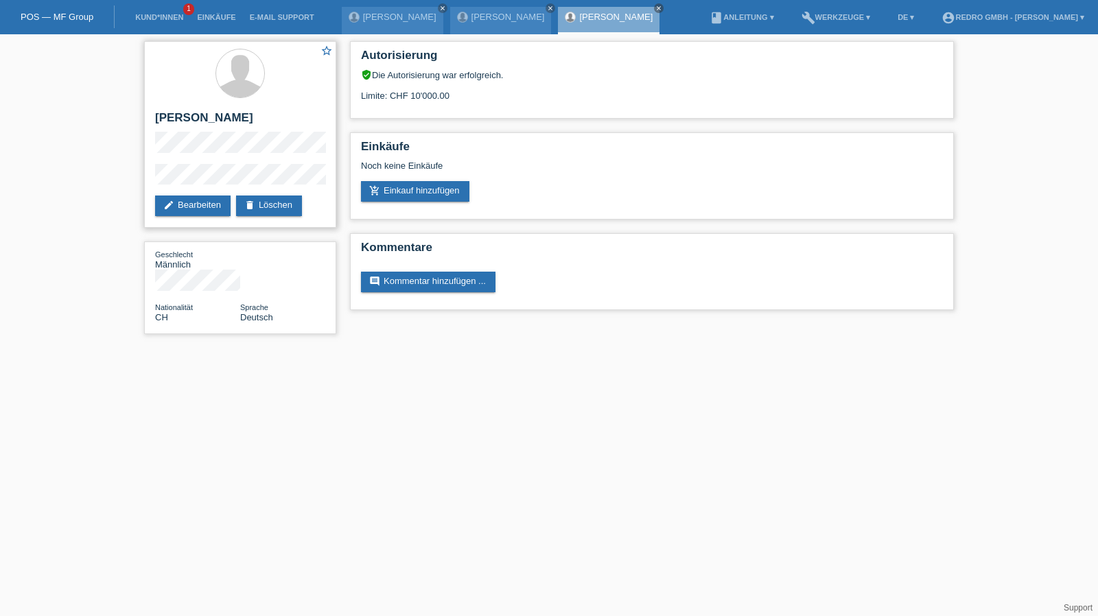
click at [168, 121] on h2 "[PERSON_NAME]" at bounding box center [240, 121] width 170 height 21
drag, startPoint x: 168, startPoint y: 121, endPoint x: 172, endPoint y: 113, distance: 8.6
click at [168, 121] on h2 "[PERSON_NAME]" at bounding box center [240, 121] width 170 height 21
copy div "[PERSON_NAME]"
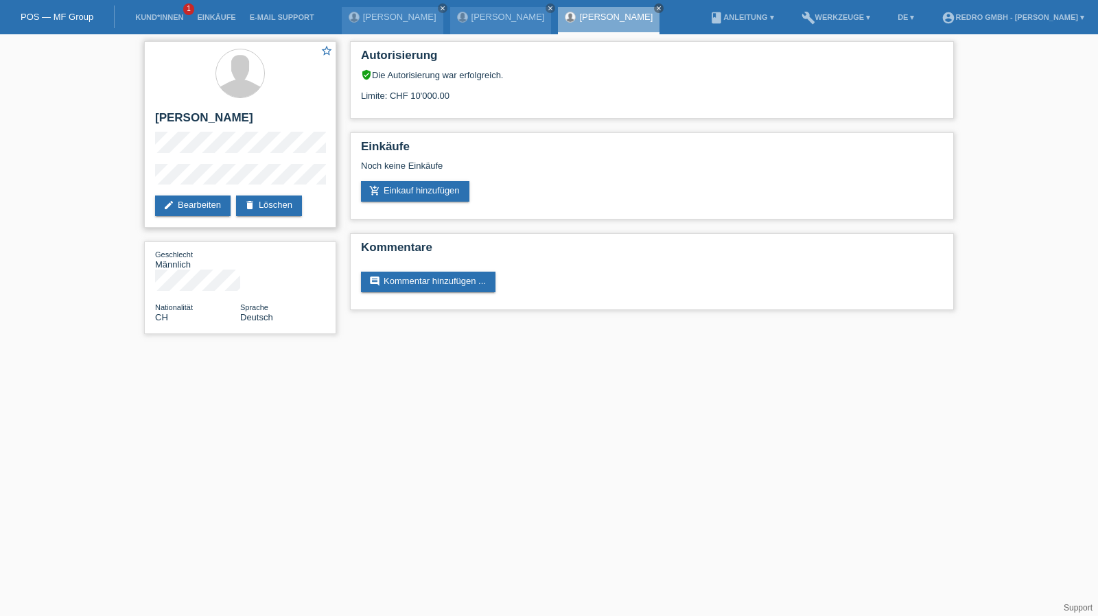
click at [192, 163] on div "star_border Bruno Huber edit Bearbeiten delete Löschen" at bounding box center [240, 134] width 192 height 187
click at [137, 178] on div "star_border Bruno Huber edit Bearbeiten delete Löschen Geschlecht Männlich Nati…" at bounding box center [549, 191] width 1098 height 314
click at [161, 14] on link "Kund*innen" at bounding box center [159, 17] width 62 height 8
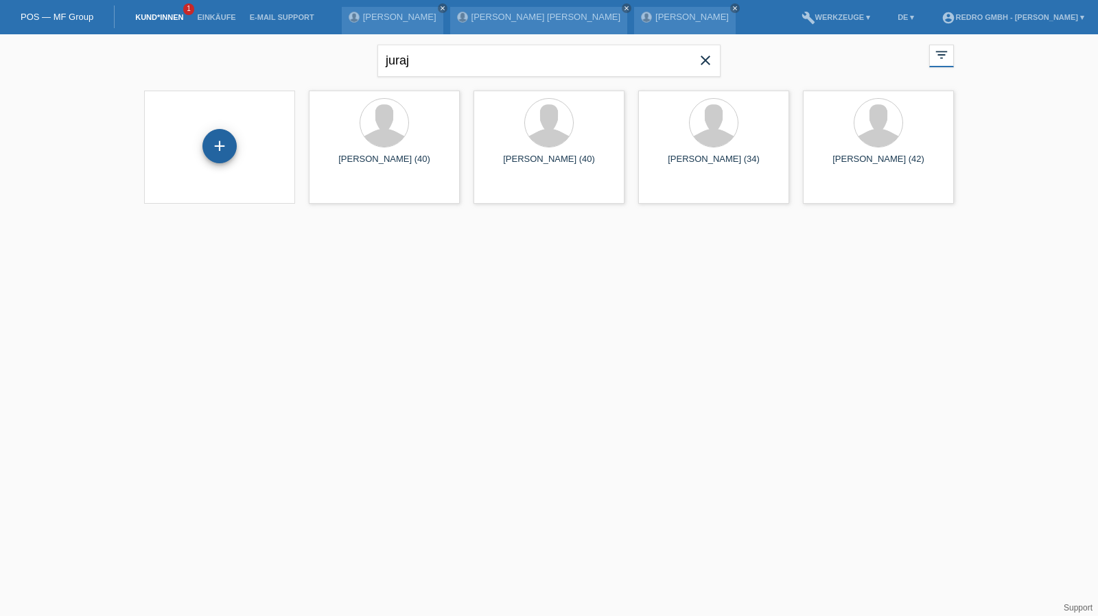
click at [213, 161] on div "+" at bounding box center [219, 146] width 34 height 34
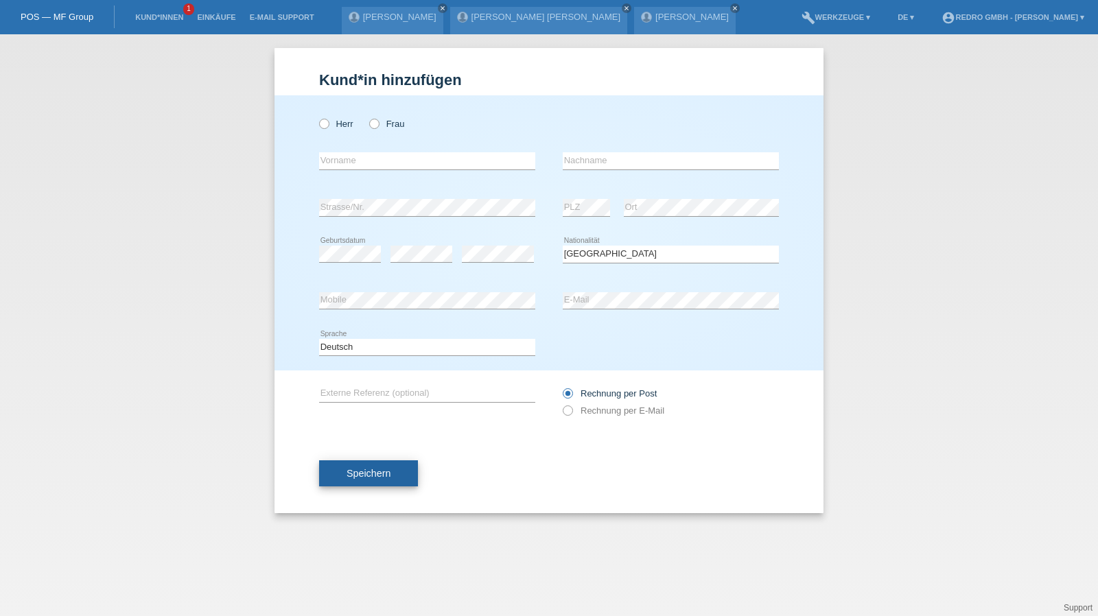
click at [379, 469] on span "Speichern" at bounding box center [368, 473] width 44 height 11
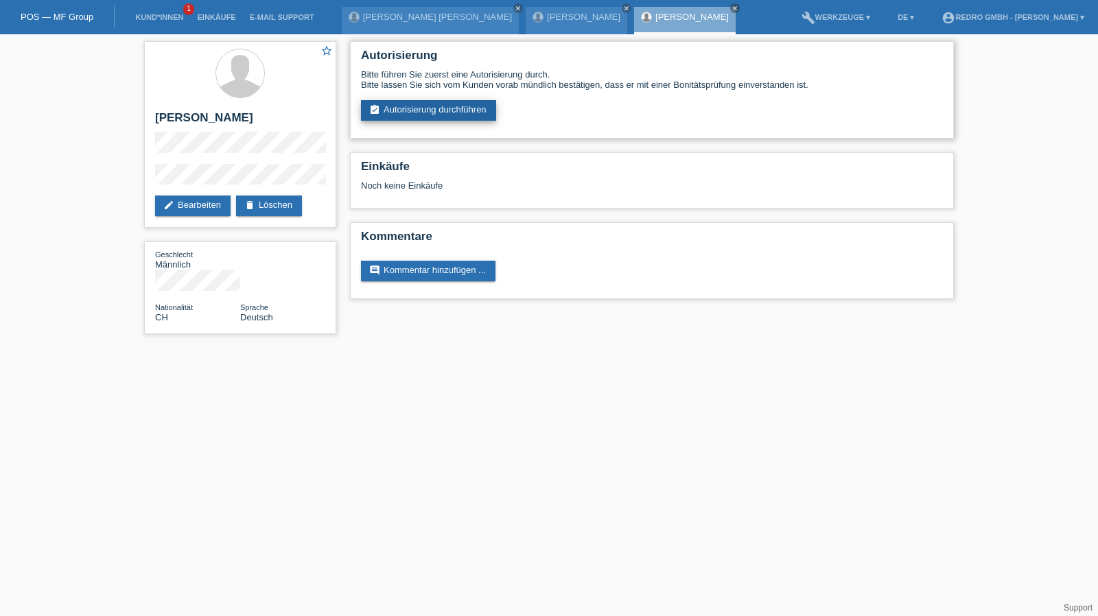
click at [420, 110] on link "assignment_turned_in Autorisierung durchführen" at bounding box center [428, 110] width 135 height 21
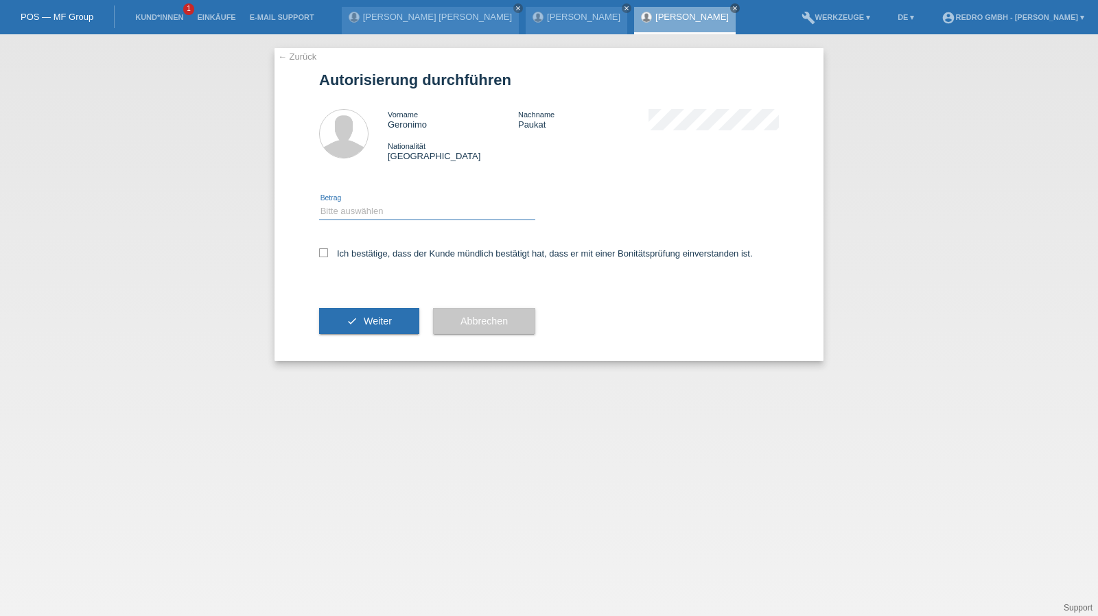
click at [363, 215] on select "Bitte auswählen CHF 1.00 - CHF 499.00 CHF 500.00 - CHF 1'999.00 CHF 2'000.00 - …" at bounding box center [427, 211] width 216 height 16
select select "1"
click at [319, 203] on select "Bitte auswählen CHF 1.00 - CHF 499.00 CHF 500.00 - CHF 1'999.00 CHF 2'000.00 - …" at bounding box center [427, 211] width 216 height 16
click at [344, 260] on div "Ich bestätige, dass der Kunde mündlich bestätigt hat, dass er mit einer Bonität…" at bounding box center [549, 258] width 460 height 47
click at [356, 258] on label "Ich bestätige, dass der Kunde mündlich bestätigt hat, dass er mit einer Bonität…" at bounding box center [536, 253] width 434 height 10
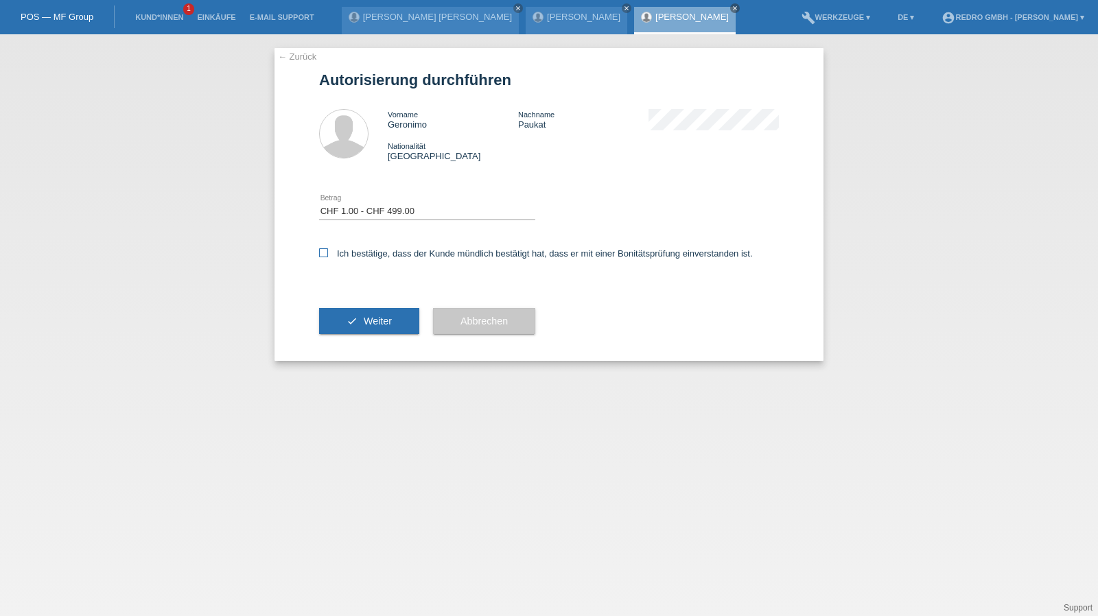
click at [328, 257] on input "Ich bestätige, dass der Kunde mündlich bestätigt hat, dass er mit einer Bonität…" at bounding box center [323, 252] width 9 height 9
checkbox input "true"
click at [355, 324] on button "check Weiter" at bounding box center [369, 321] width 100 height 26
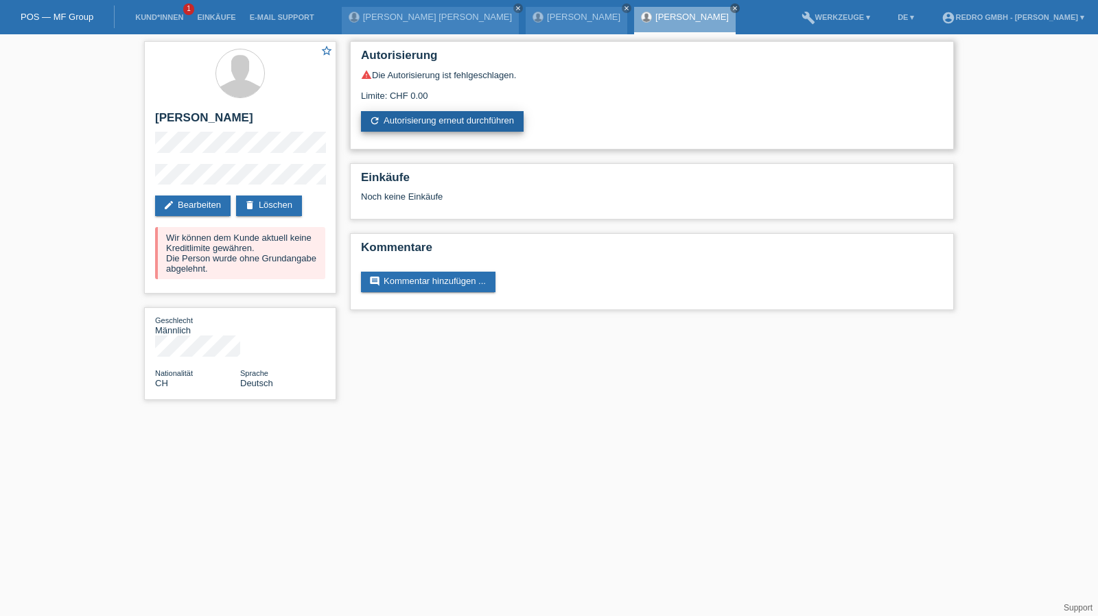
click at [428, 120] on link "refresh Autorisierung erneut durchführen" at bounding box center [442, 121] width 163 height 21
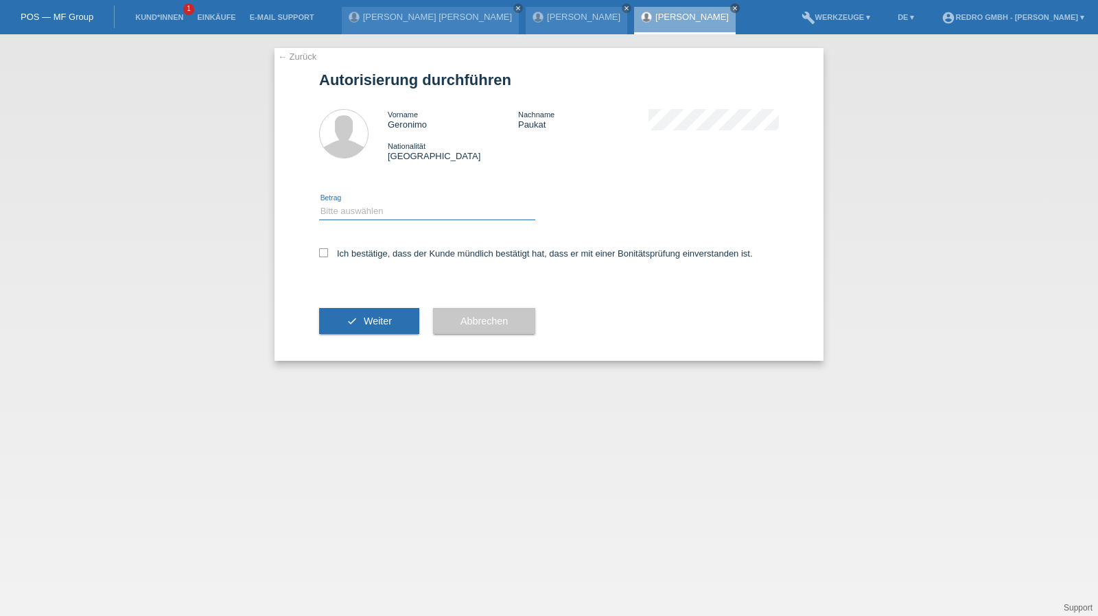
click at [384, 214] on select "Bitte auswählen CHF 1.00 - CHF 499.00 CHF 500.00 - CHF 1'999.00 CHF 2'000.00 - …" at bounding box center [427, 211] width 216 height 16
select select "1"
click at [319, 203] on select "Bitte auswählen CHF 1.00 - CHF 499.00 CHF 500.00 - CHF 1'999.00 CHF 2'000.00 - …" at bounding box center [427, 211] width 216 height 16
click at [355, 257] on label "Ich bestätige, dass der Kunde mündlich bestätigt hat, dass er mit einer Bonität…" at bounding box center [536, 253] width 434 height 10
click at [328, 257] on input "Ich bestätige, dass der Kunde mündlich bestätigt hat, dass er mit einer Bonität…" at bounding box center [323, 252] width 9 height 9
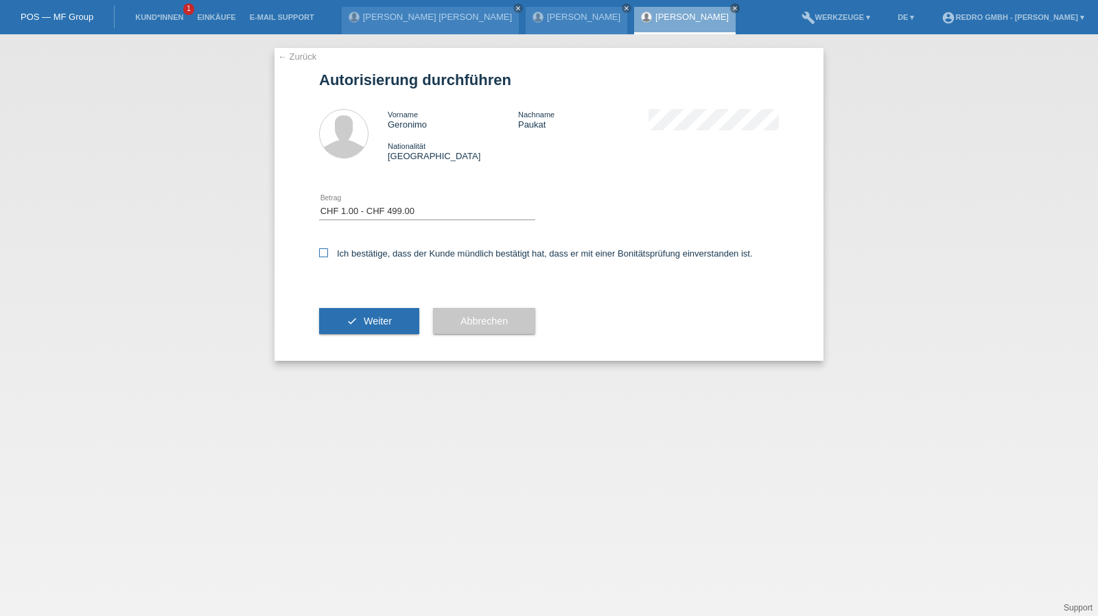
checkbox input "true"
click at [350, 344] on div "check Weiter" at bounding box center [369, 321] width 100 height 80
click at [353, 334] on button "check Weiter" at bounding box center [369, 321] width 100 height 26
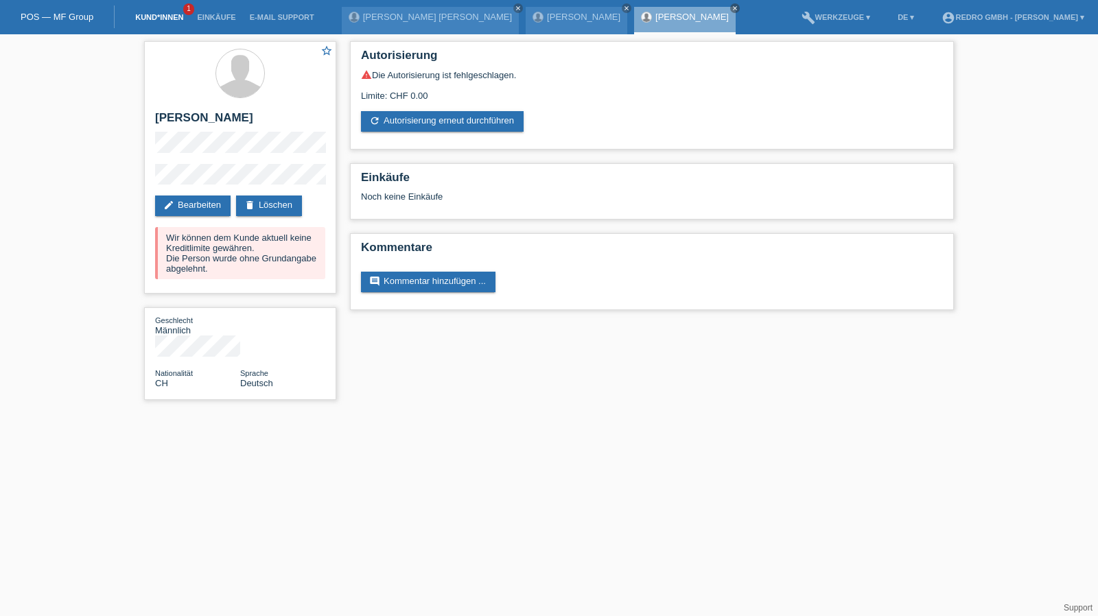
click at [176, 19] on link "Kund*innen" at bounding box center [159, 17] width 62 height 8
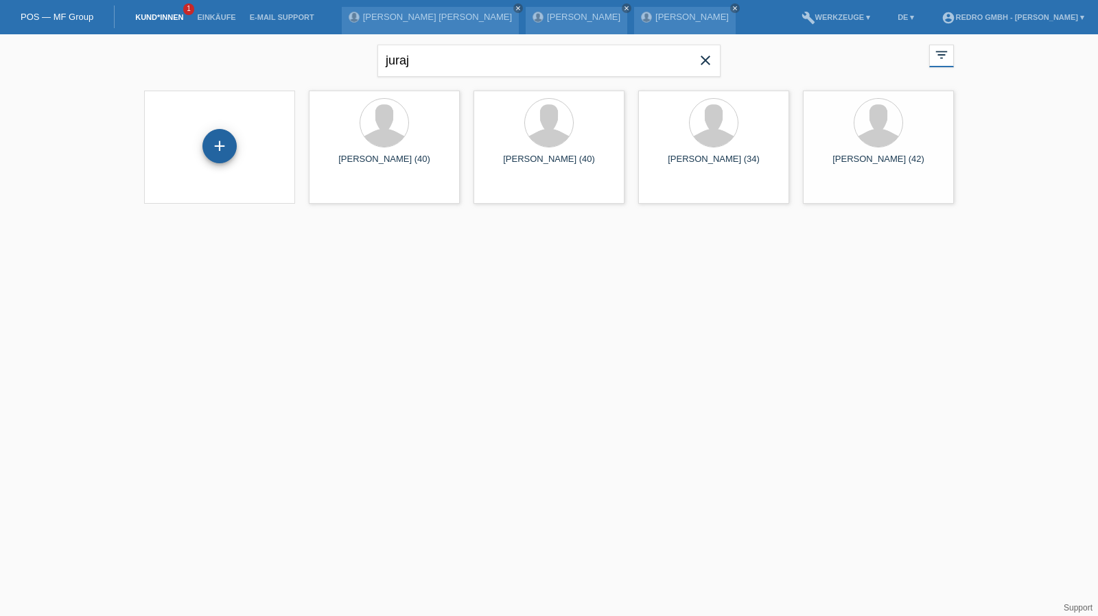
click at [213, 145] on div "+" at bounding box center [219, 146] width 34 height 34
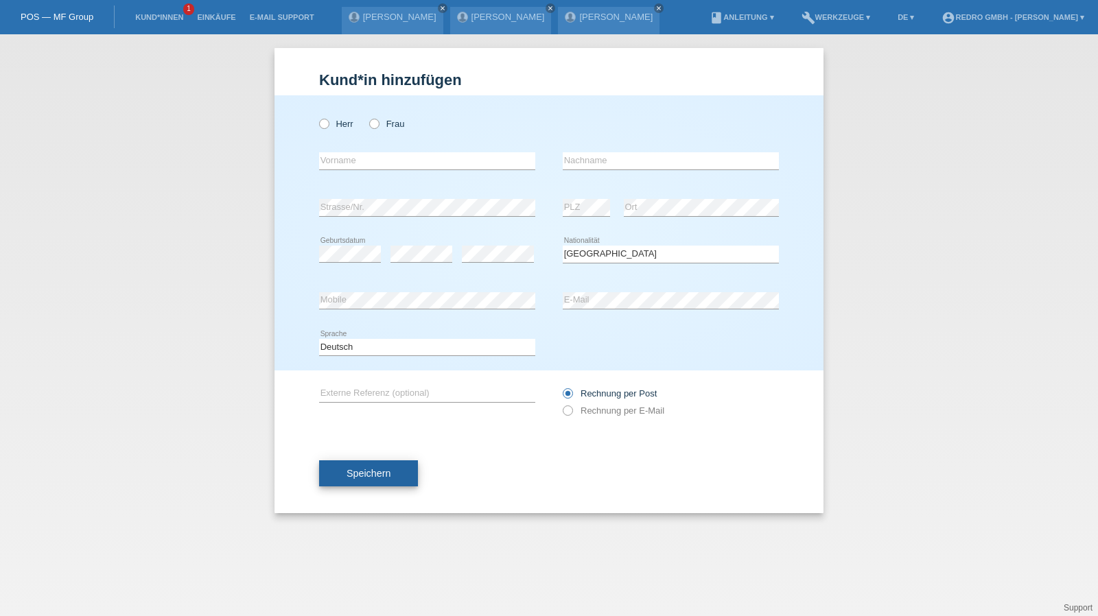
click at [362, 471] on span "Speichern" at bounding box center [368, 473] width 44 height 11
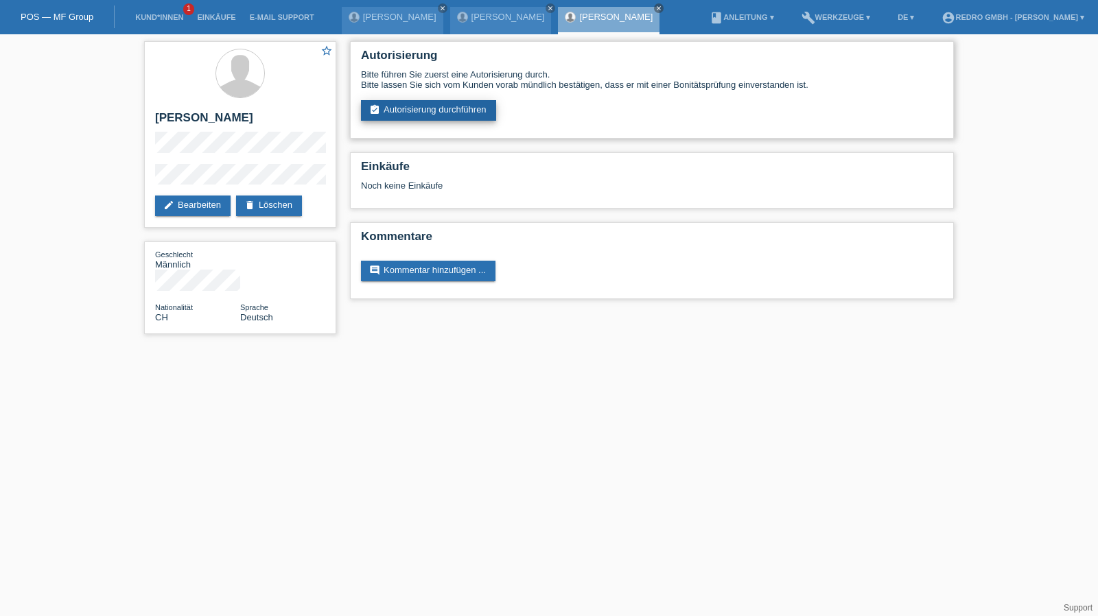
click at [424, 108] on link "assignment_turned_in Autorisierung durchführen" at bounding box center [428, 110] width 135 height 21
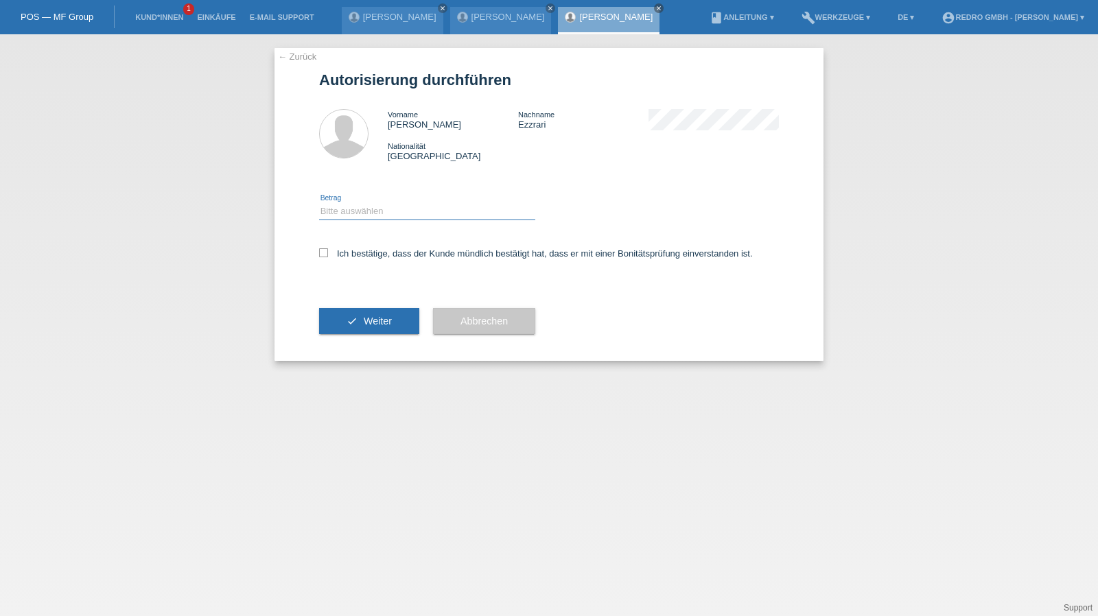
click at [364, 214] on select "Bitte auswählen CHF 1.00 - CHF 499.00 CHF 500.00 - CHF 1'999.00 CHF 2'000.00 - …" at bounding box center [427, 211] width 216 height 16
select select "1"
click at [319, 203] on select "Bitte auswählen CHF 1.00 - CHF 499.00 CHF 500.00 - CHF 1'999.00 CHF 2'000.00 - …" at bounding box center [427, 211] width 216 height 16
click at [357, 255] on label "Ich bestätige, dass der Kunde mündlich bestätigt hat, dass er mit einer Bonität…" at bounding box center [536, 253] width 434 height 10
click at [328, 255] on input "Ich bestätige, dass der Kunde mündlich bestätigt hat, dass er mit einer Bonität…" at bounding box center [323, 252] width 9 height 9
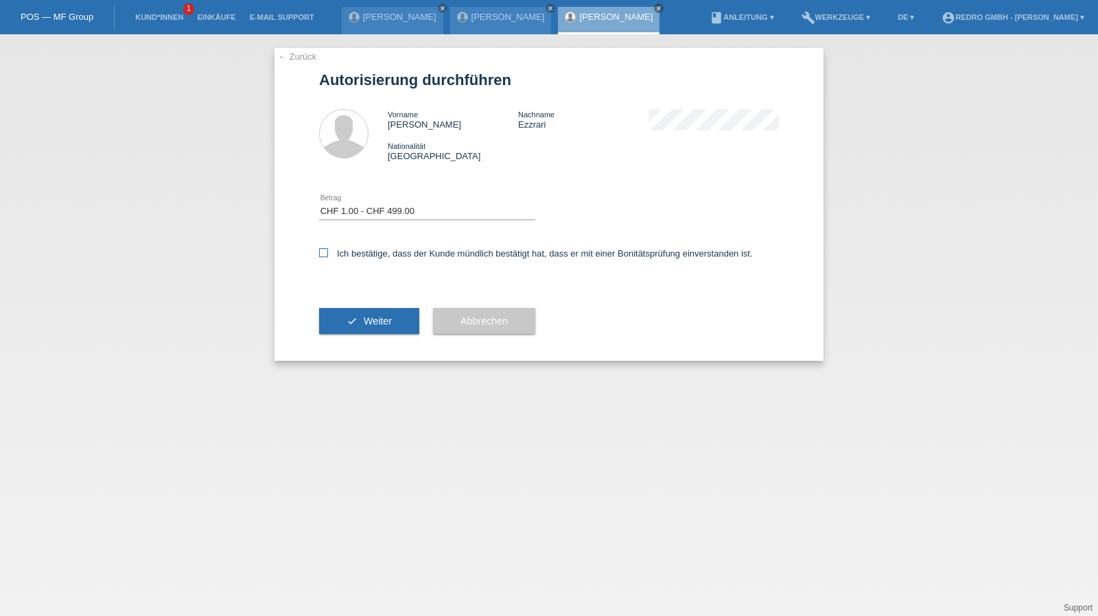
checkbox input "true"
click at [359, 332] on button "check Weiter" at bounding box center [369, 321] width 100 height 26
